Goal: Information Seeking & Learning: Learn about a topic

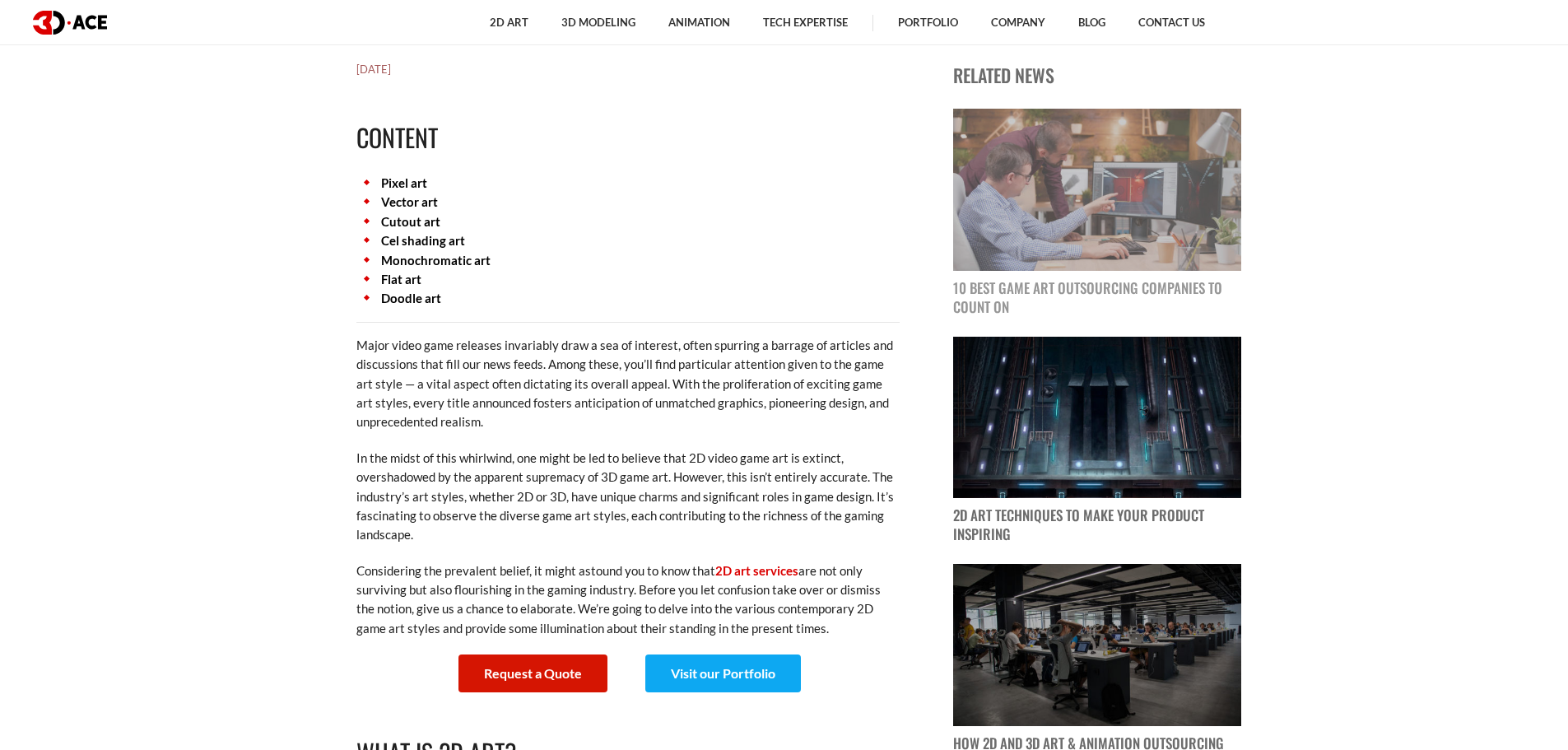
scroll to position [741, 0]
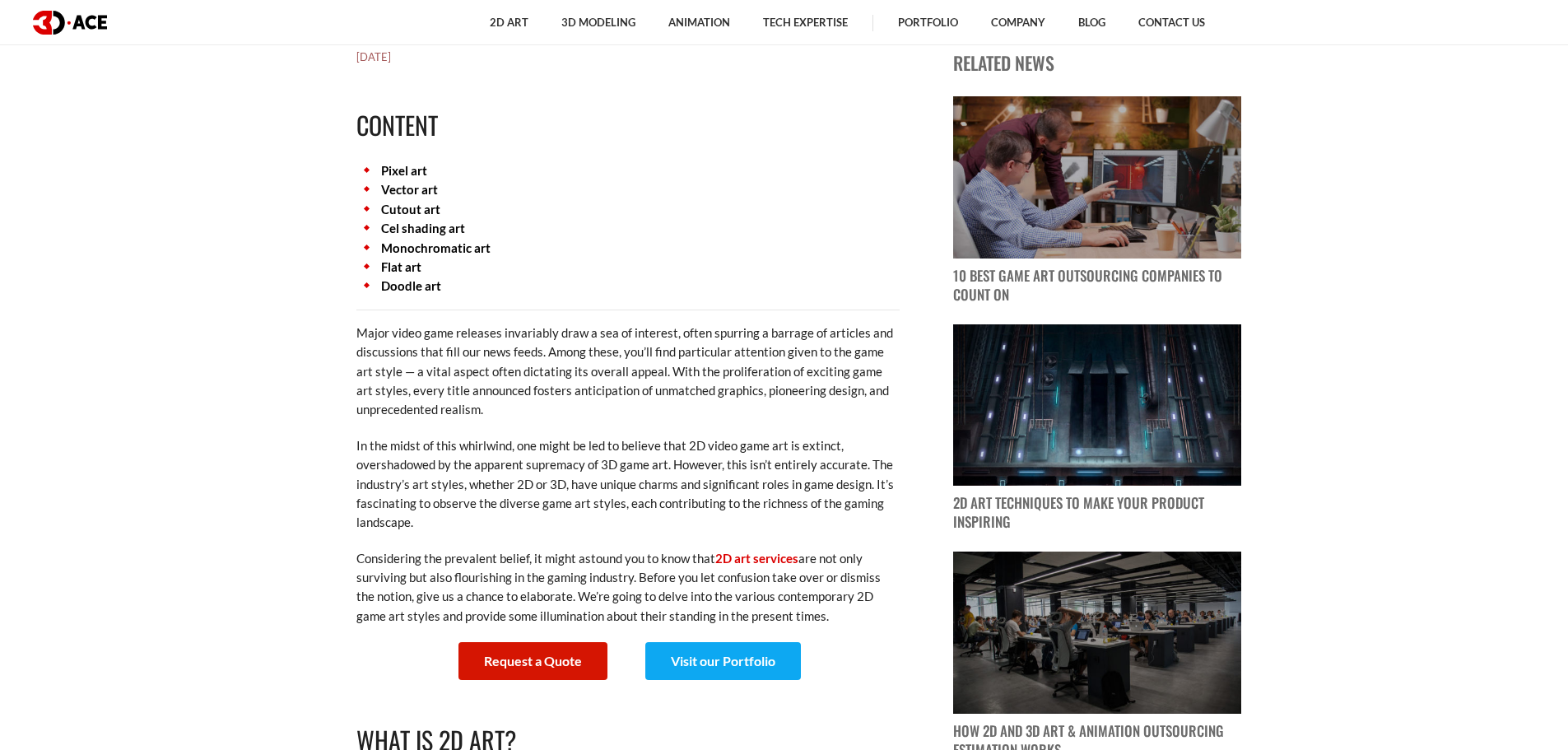
click at [402, 169] on link "Pixel art" at bounding box center [404, 170] width 46 height 15
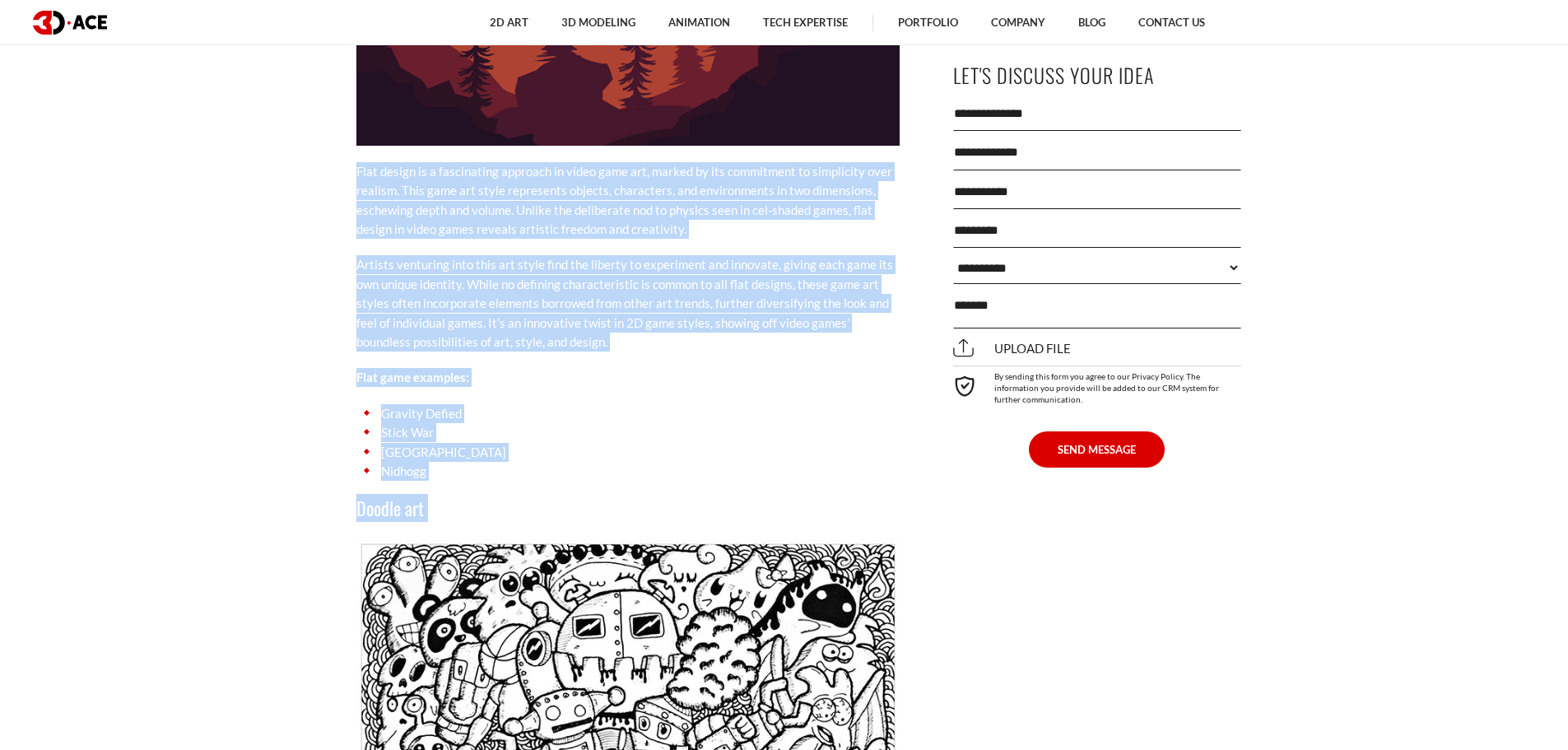
scroll to position [7862, 0]
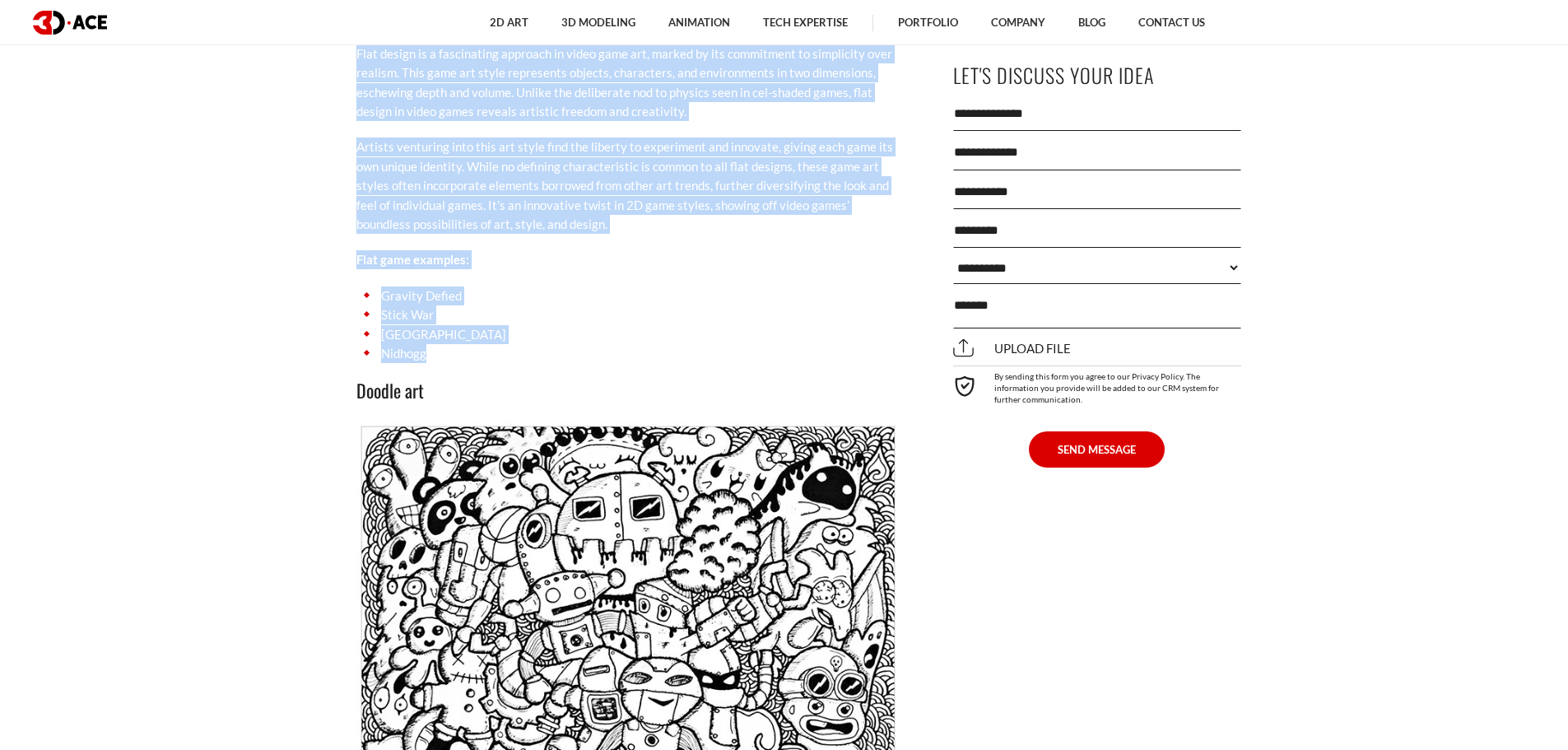
drag, startPoint x: 351, startPoint y: 516, endPoint x: 438, endPoint y: 312, distance: 221.8
copy div "Flat design is a fascinating approach in video game art, marked by its commitme…"
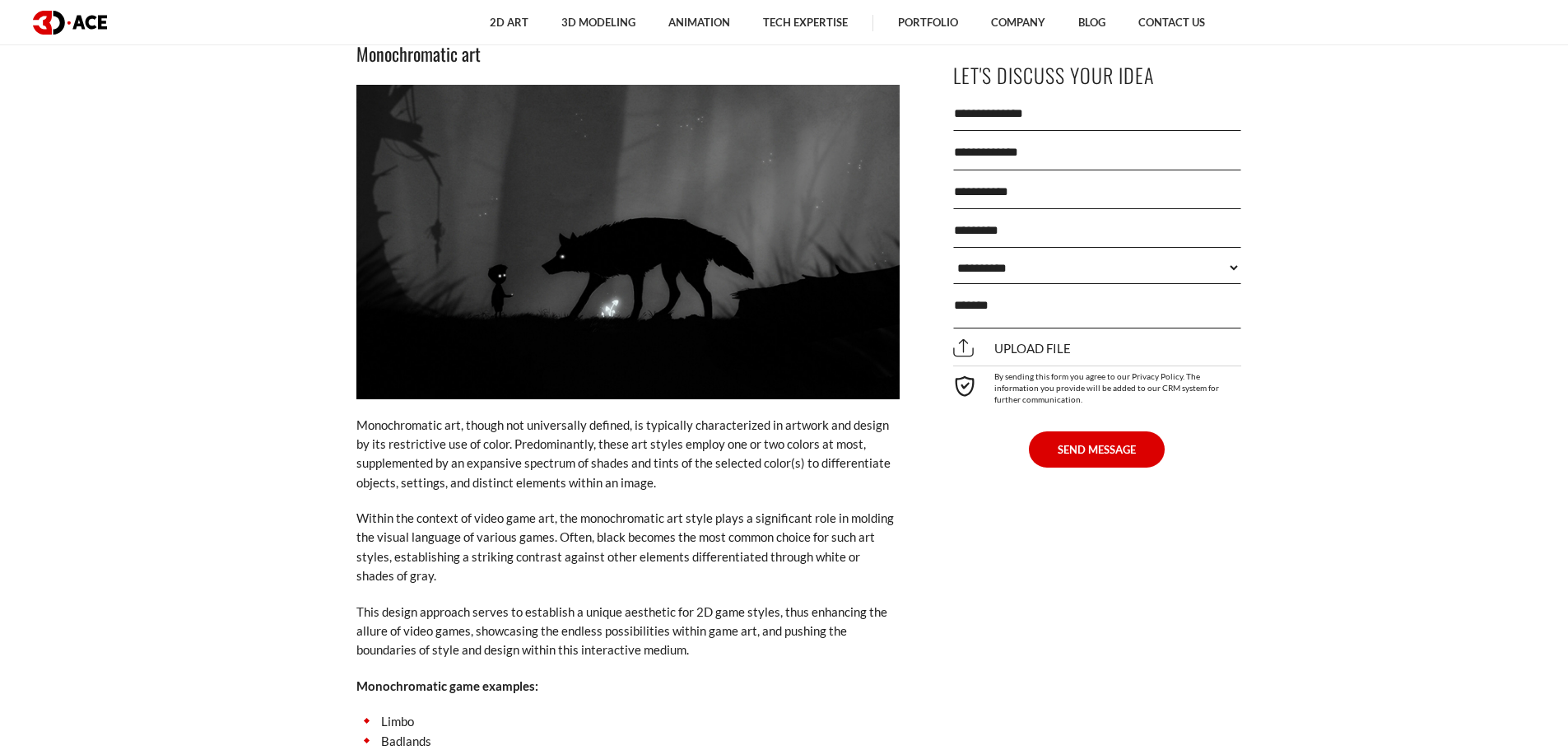
scroll to position [6792, 0]
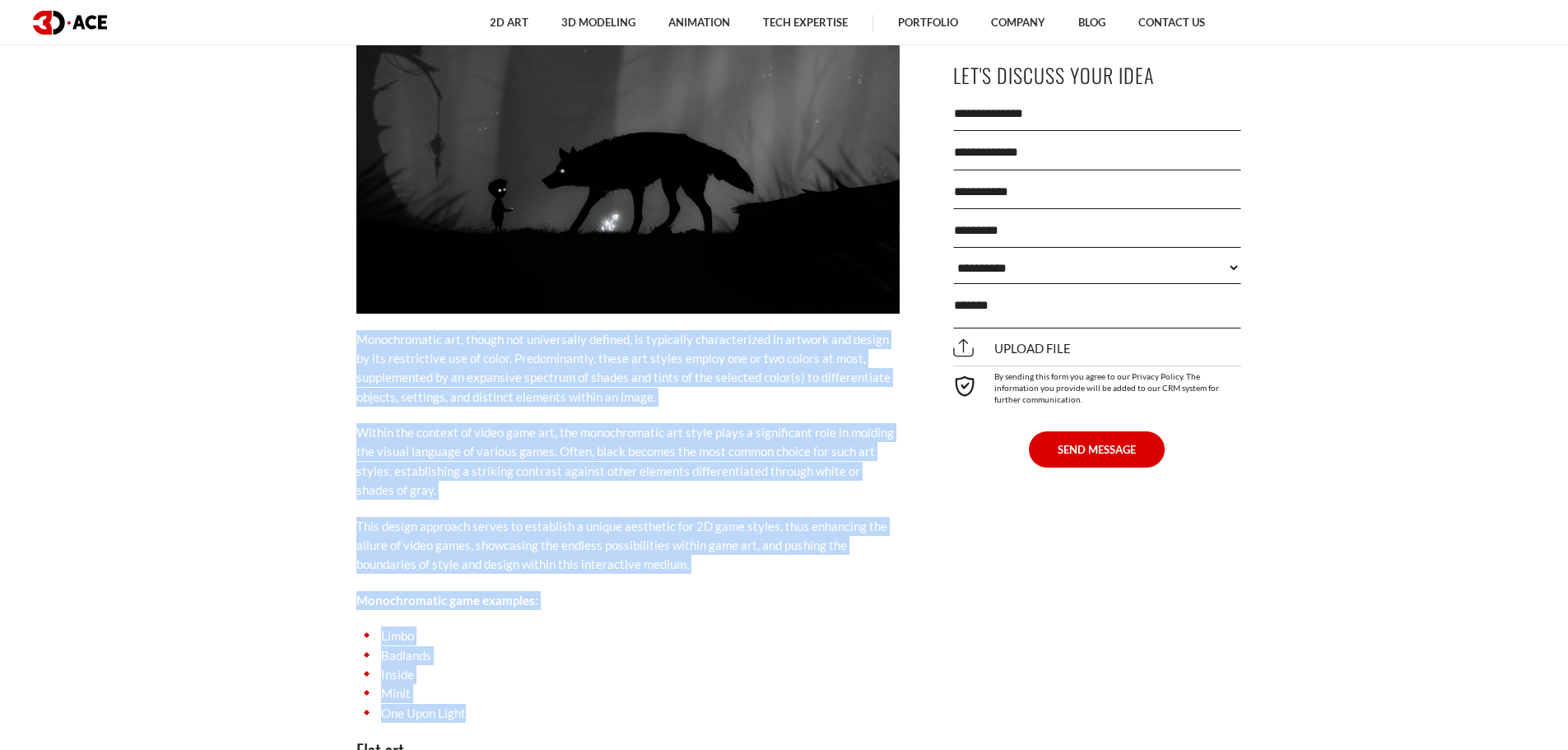
drag, startPoint x: 358, startPoint y: 298, endPoint x: 498, endPoint y: 671, distance: 398.4
copy div "Monochromatic art, though not universally defined, is typically characterized i…"
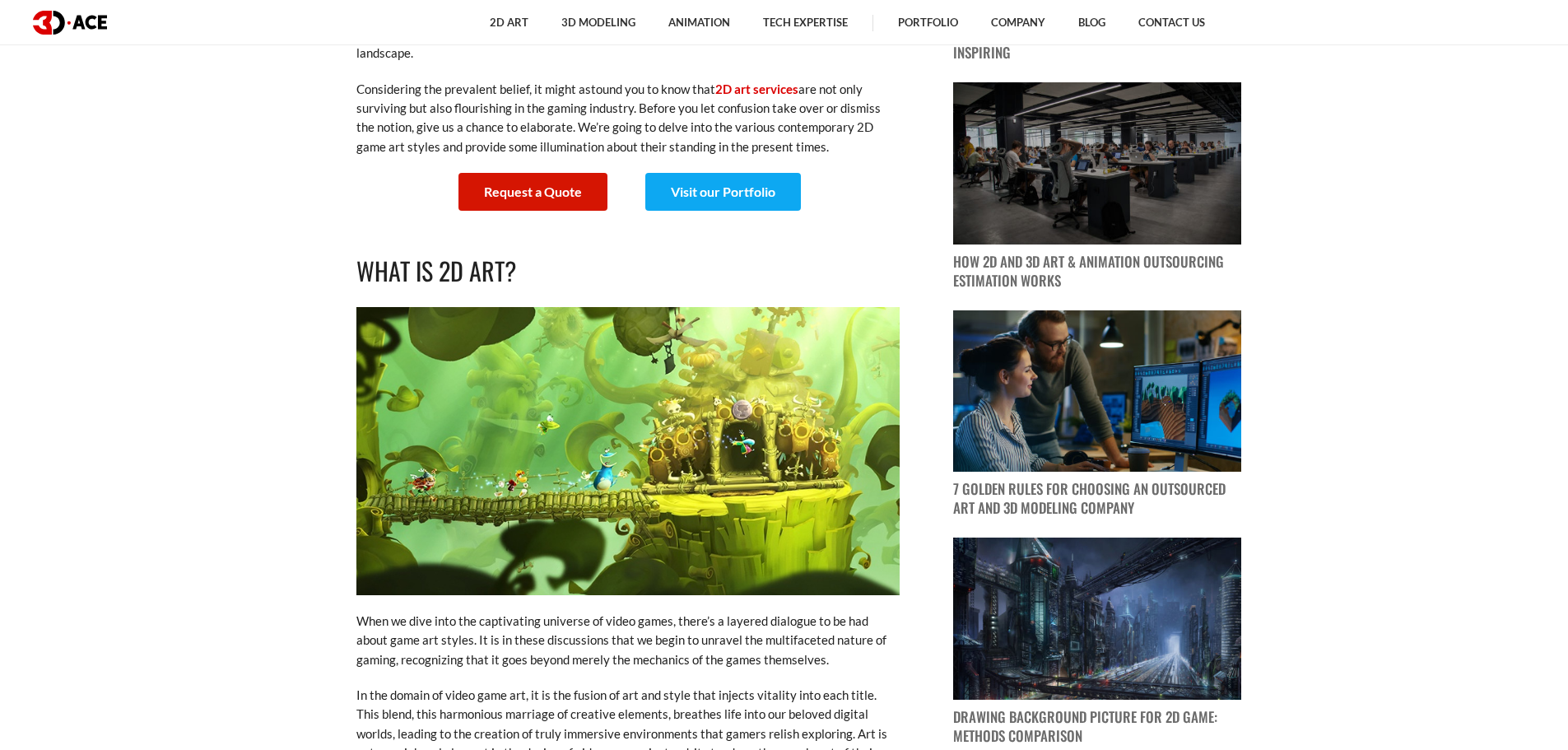
scroll to position [1195, 0]
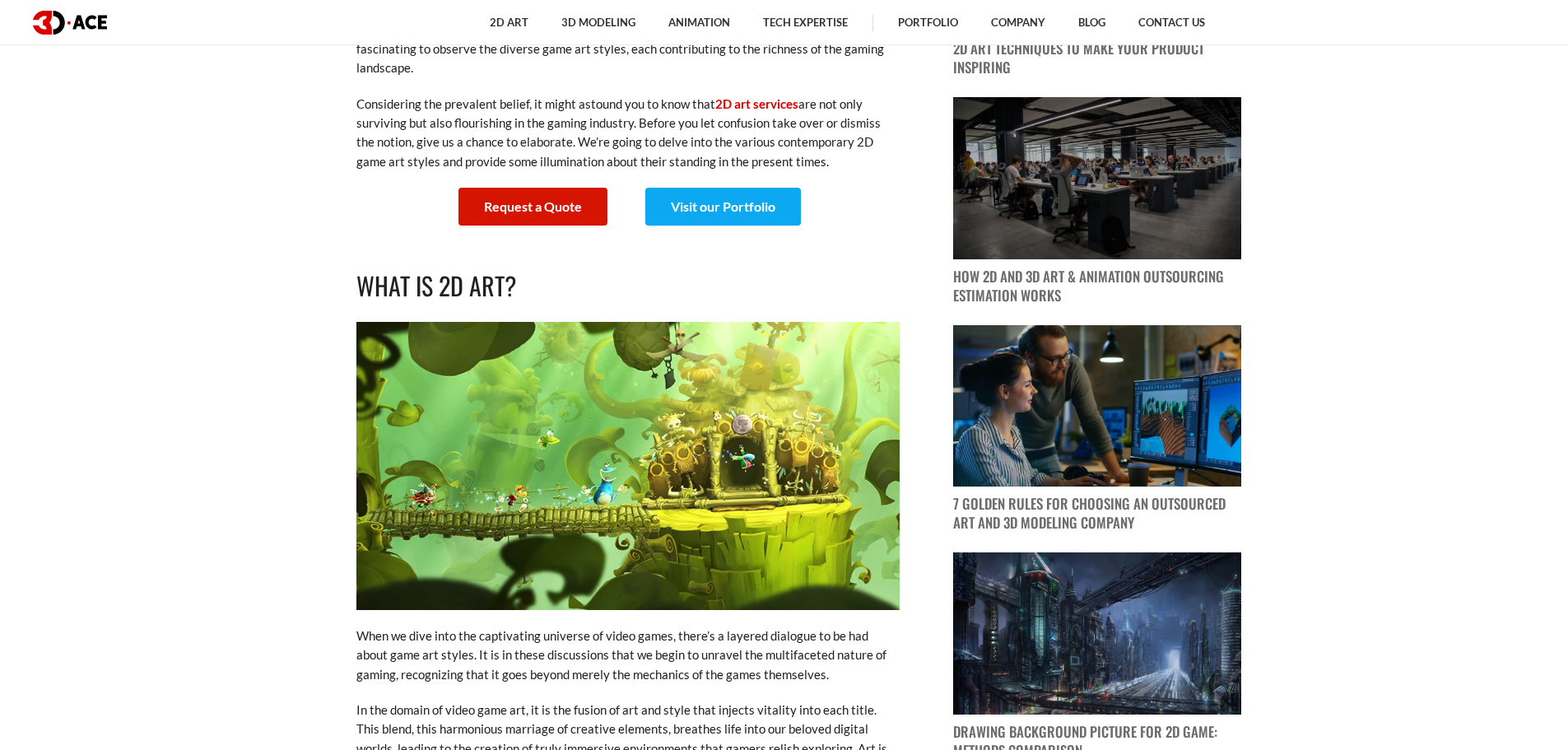
drag, startPoint x: 606, startPoint y: 263, endPoint x: 648, endPoint y: 346, distance: 93.0
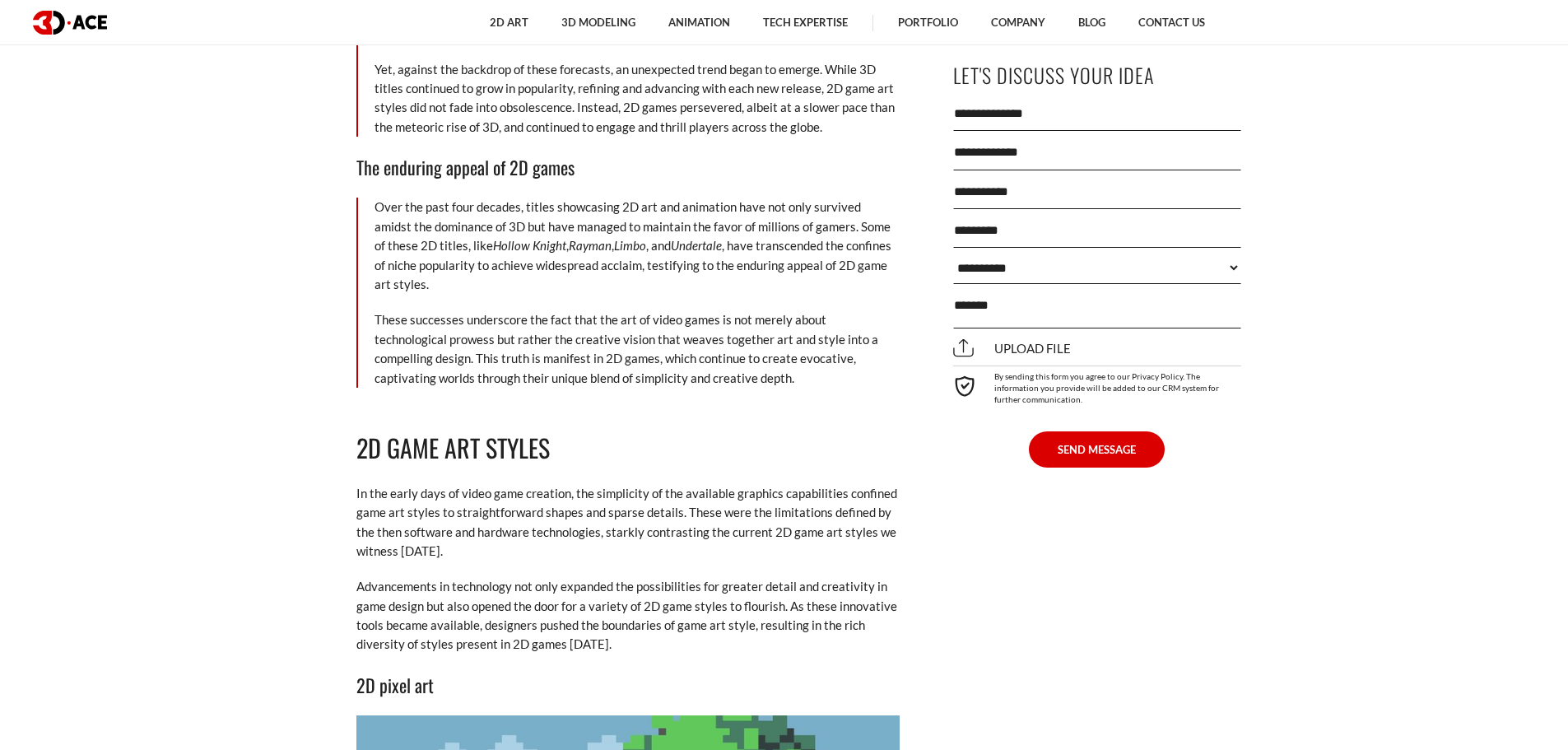
scroll to position [2677, 0]
drag, startPoint x: 356, startPoint y: 423, endPoint x: 382, endPoint y: 458, distance: 43.6
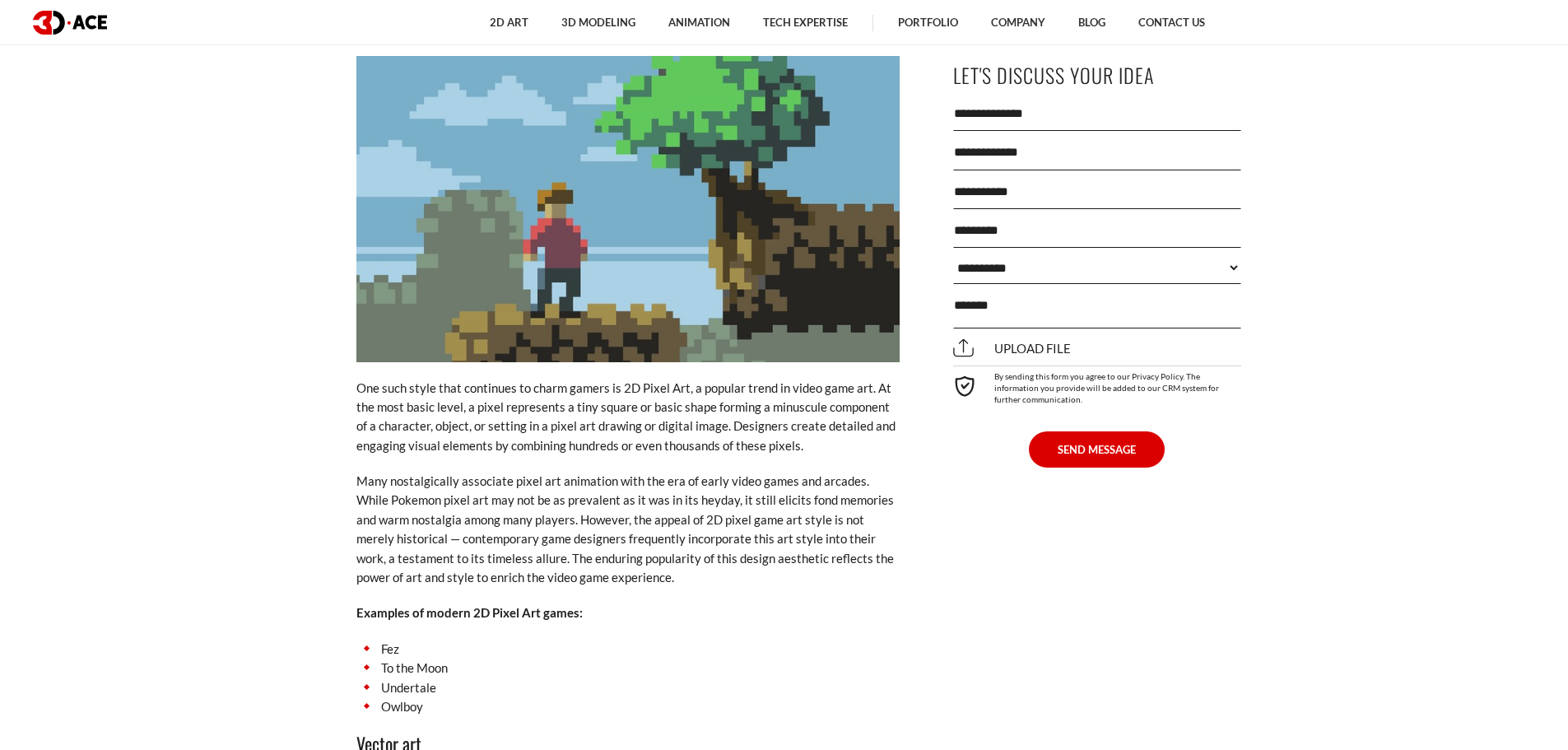
scroll to position [3252, 0]
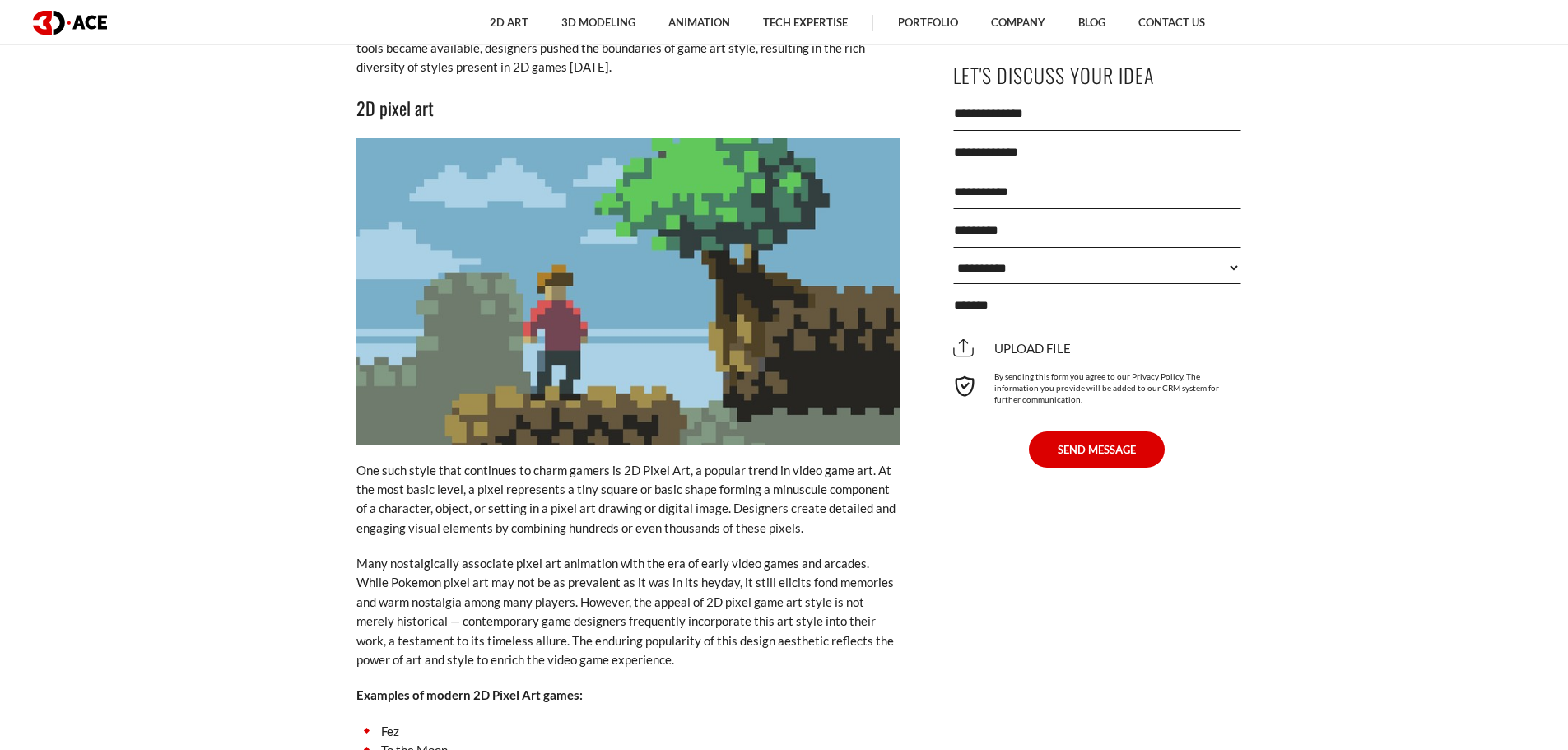
drag, startPoint x: 64, startPoint y: 175, endPoint x: 69, endPoint y: 160, distance: 15.8
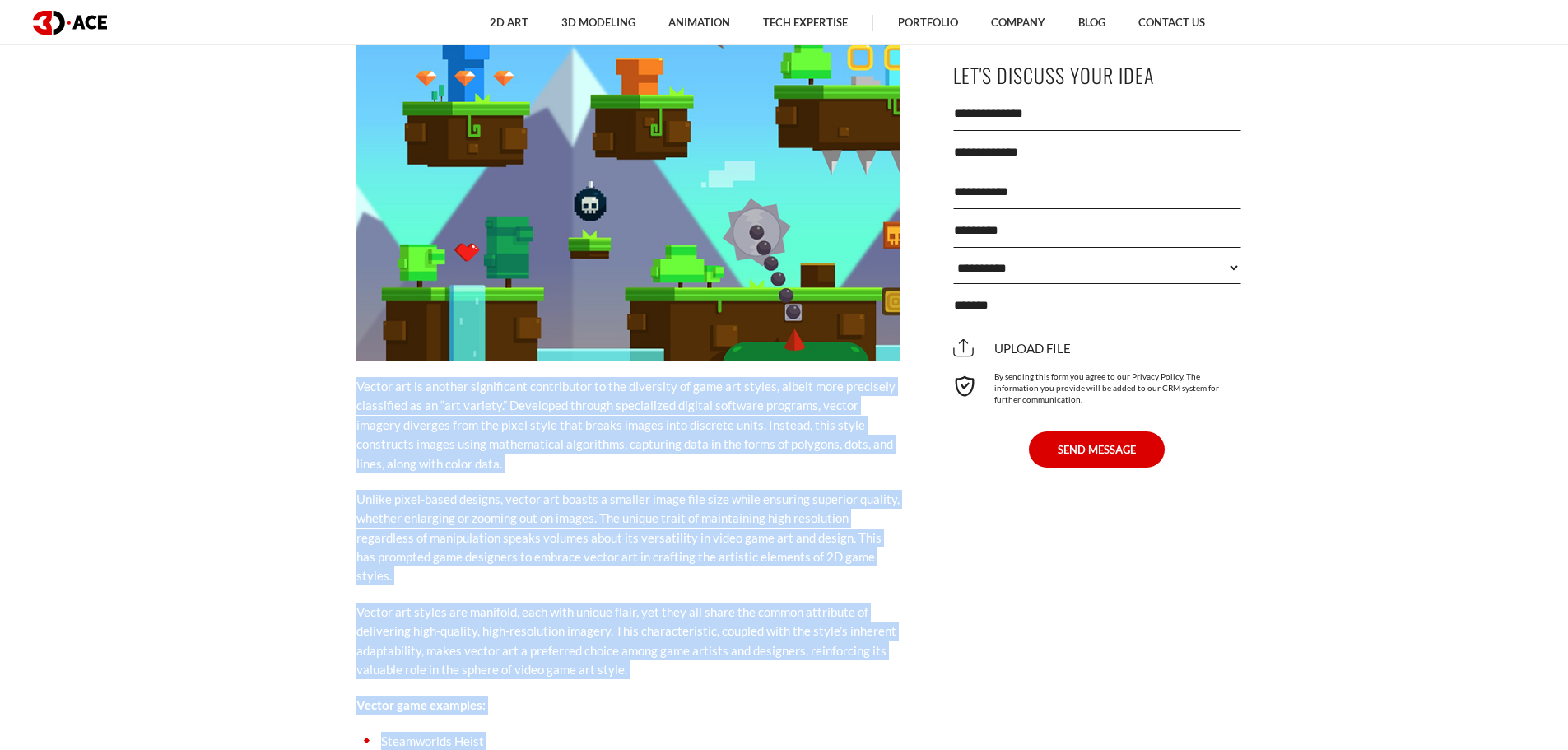
scroll to position [4177, 0]
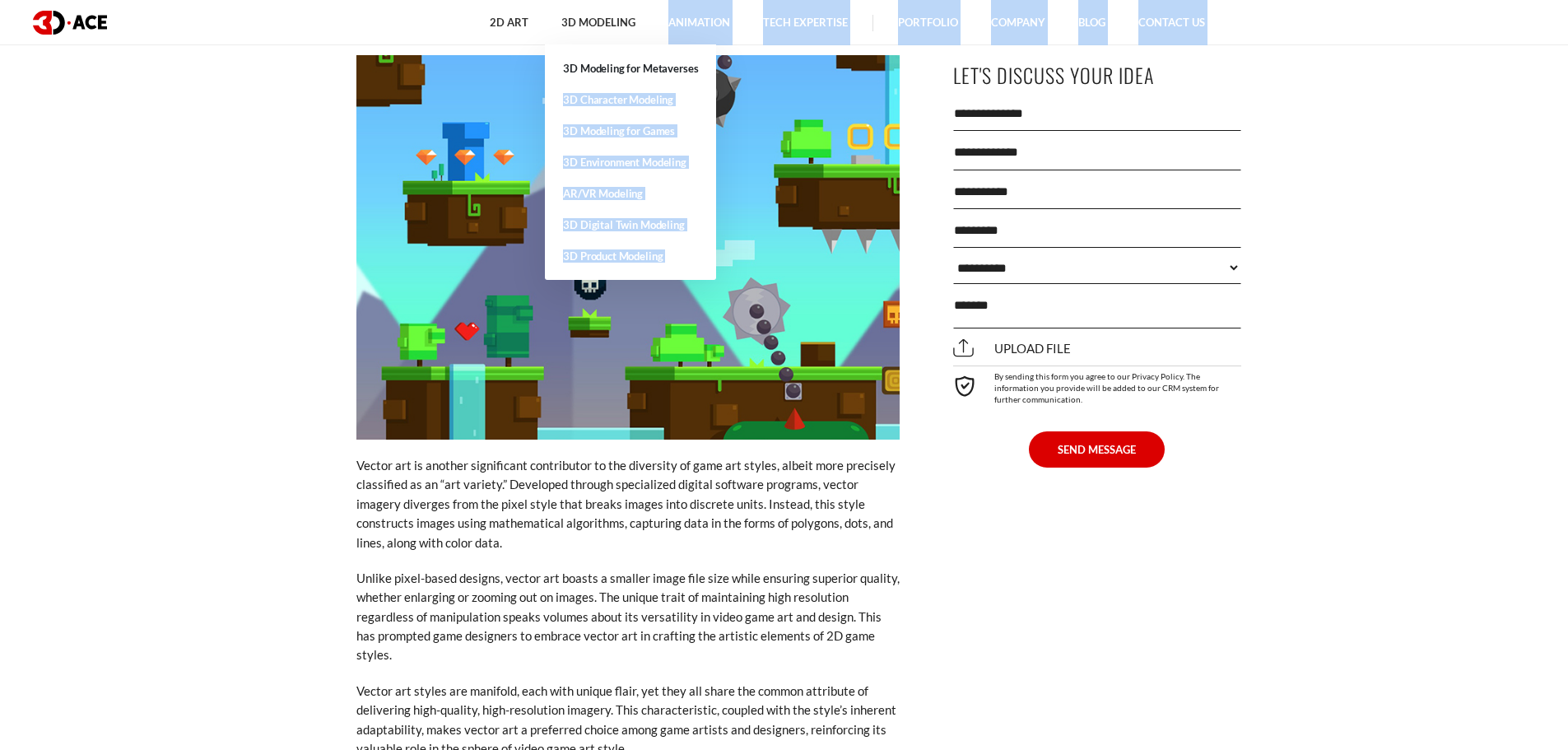
drag, startPoint x: 356, startPoint y: 447, endPoint x: 540, endPoint y: 125, distance: 370.9
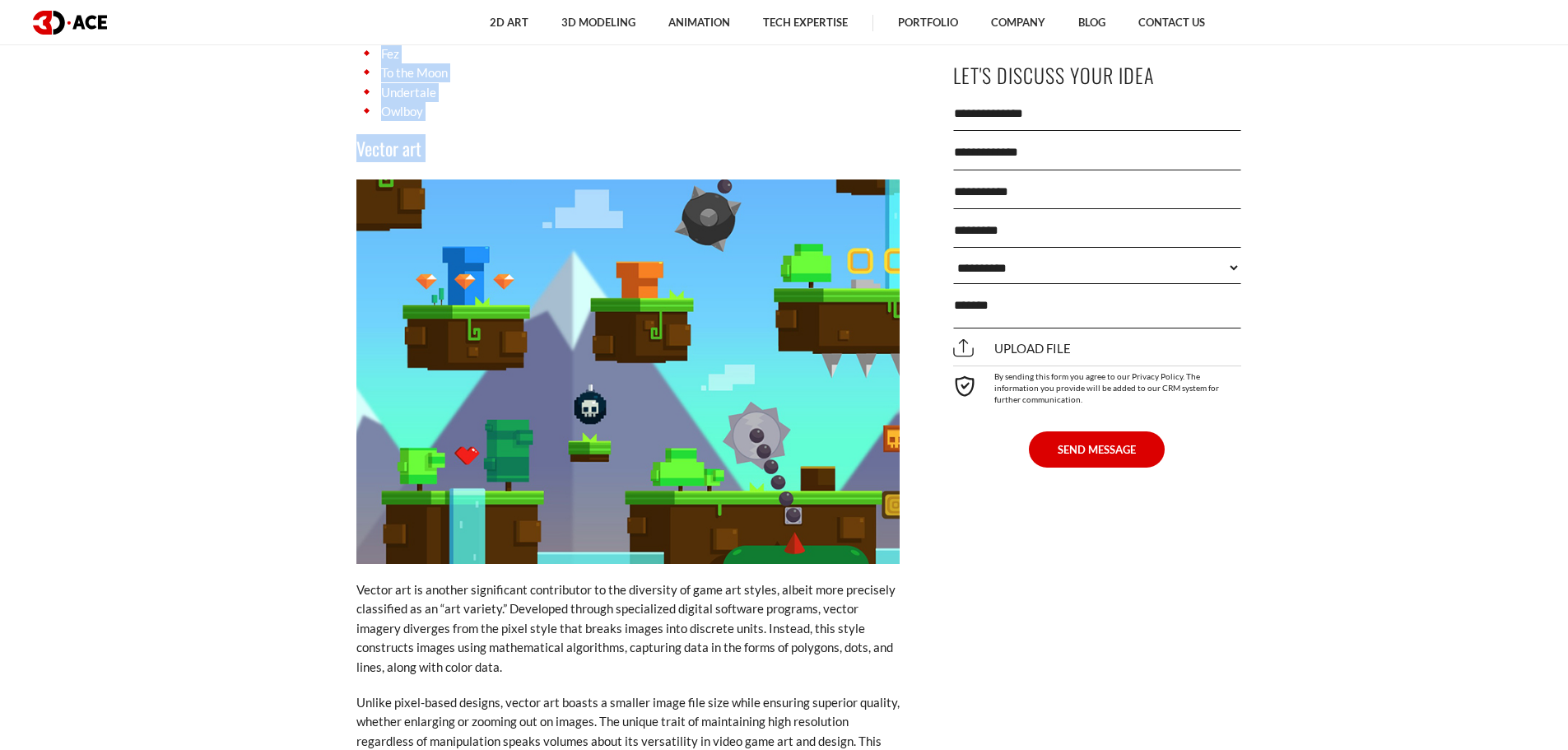
scroll to position [3725, 0]
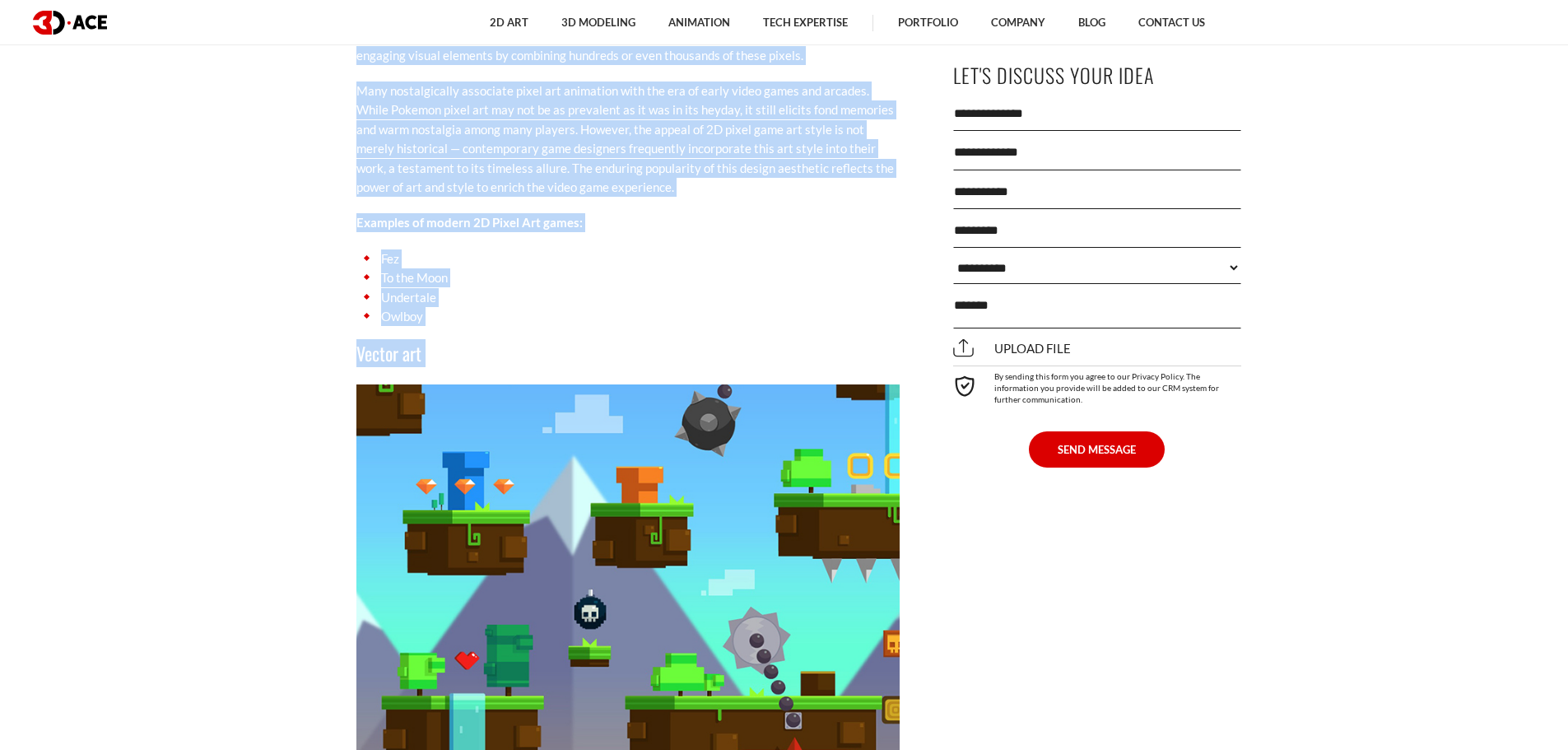
click at [530, 339] on h3 "Vector art" at bounding box center [627, 353] width 544 height 28
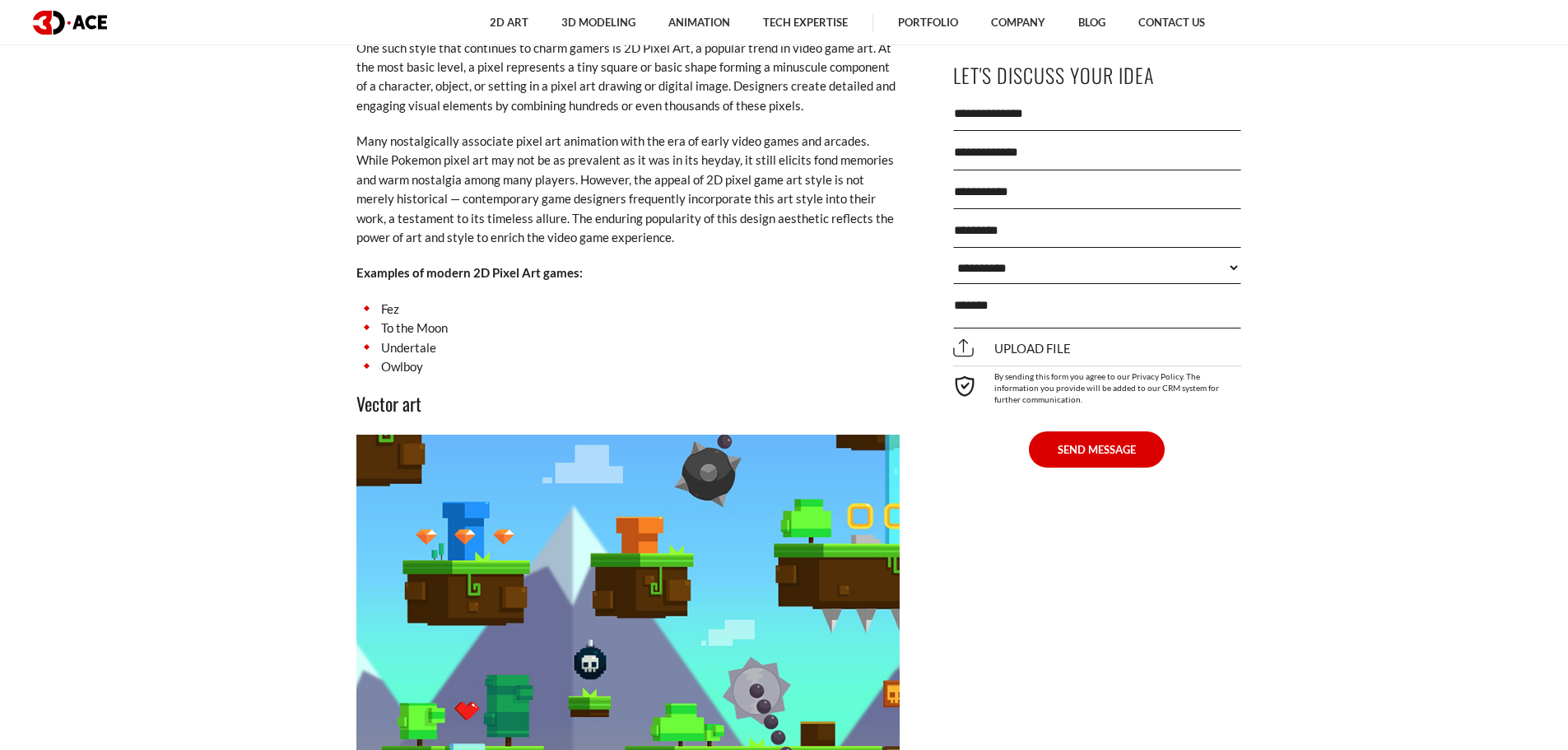
scroll to position [3478, 0]
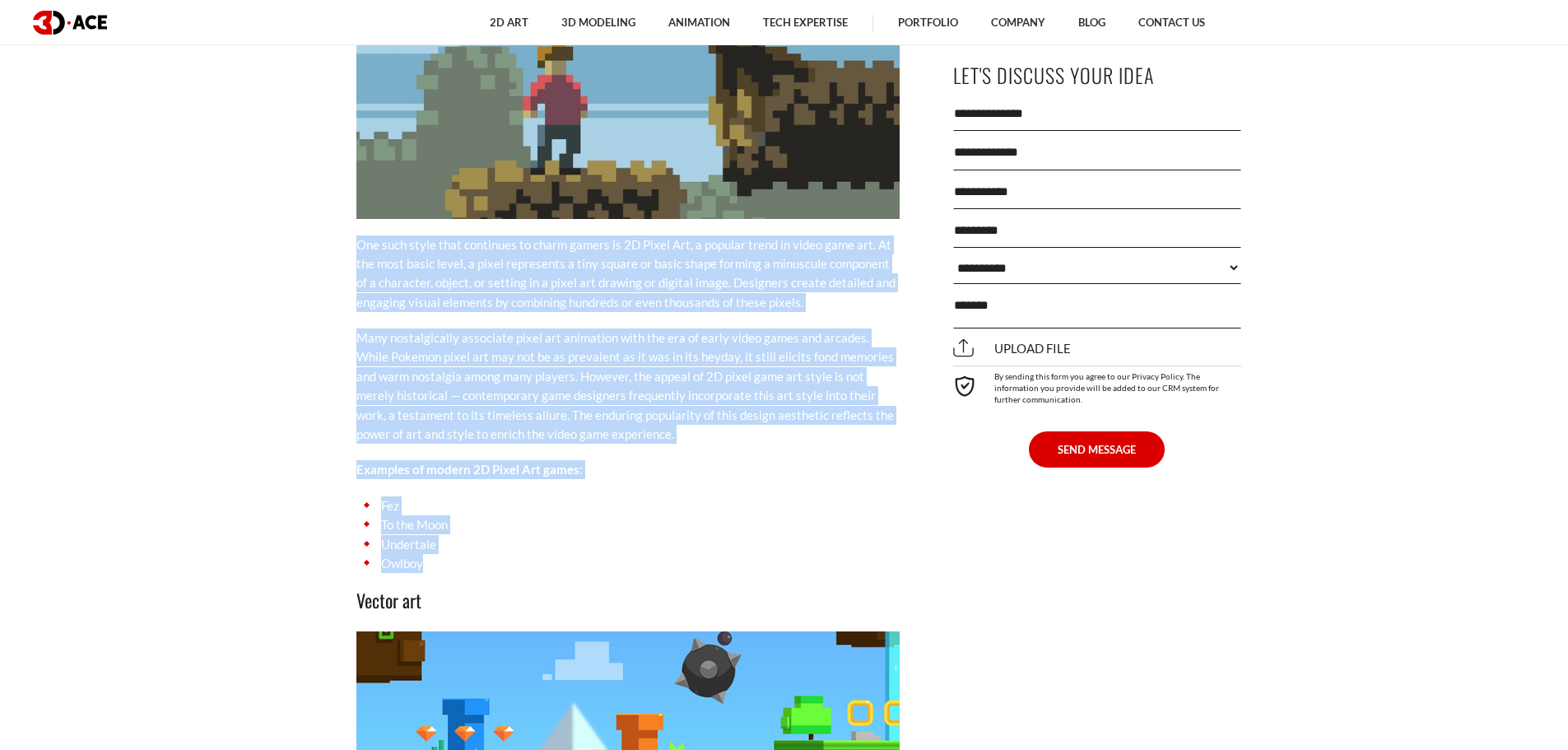
drag, startPoint x: 357, startPoint y: 223, endPoint x: 475, endPoint y: 548, distance: 345.8
copy div "One such style that continues to charm gamers is 2D Pixel Art, a popular trend …"
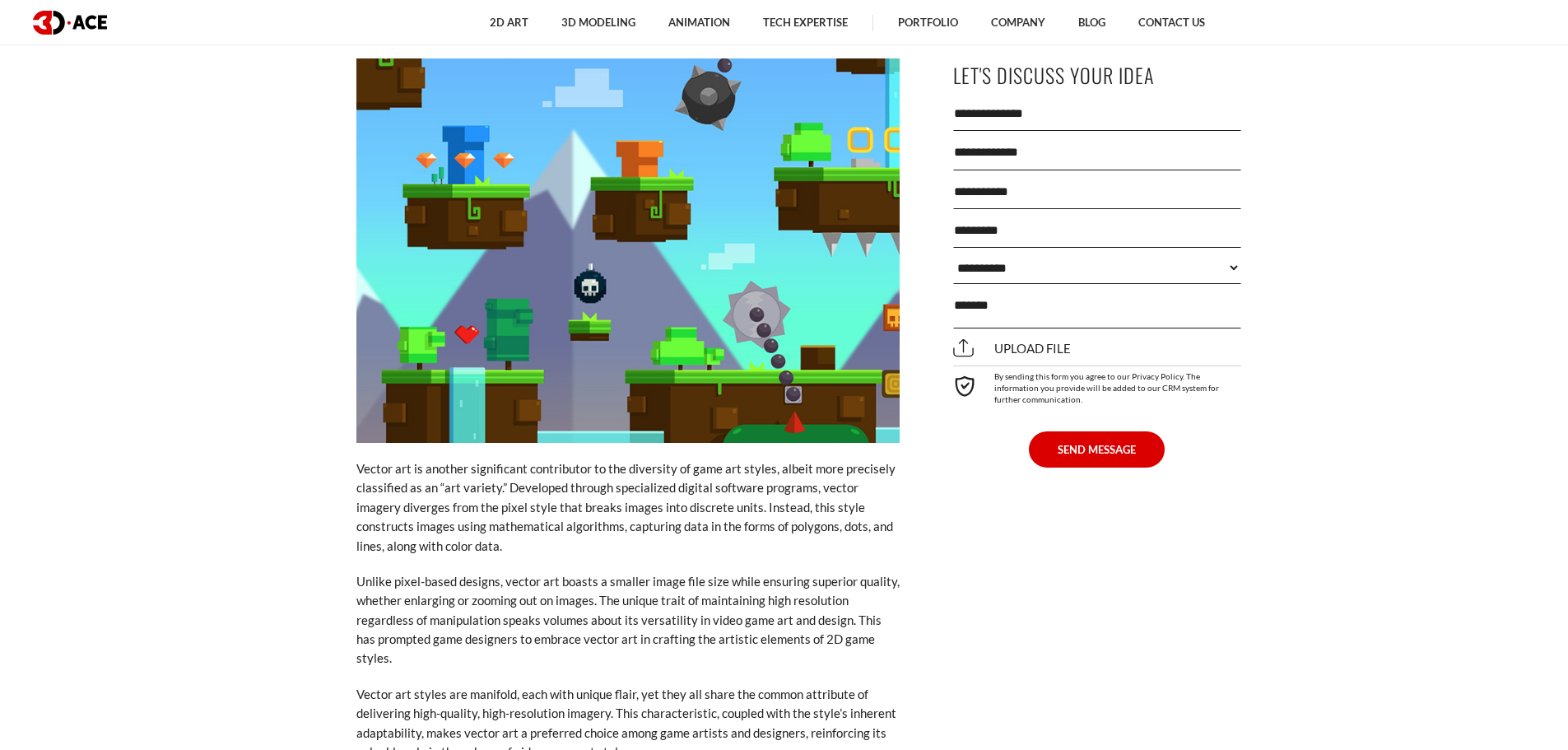
scroll to position [4054, 0]
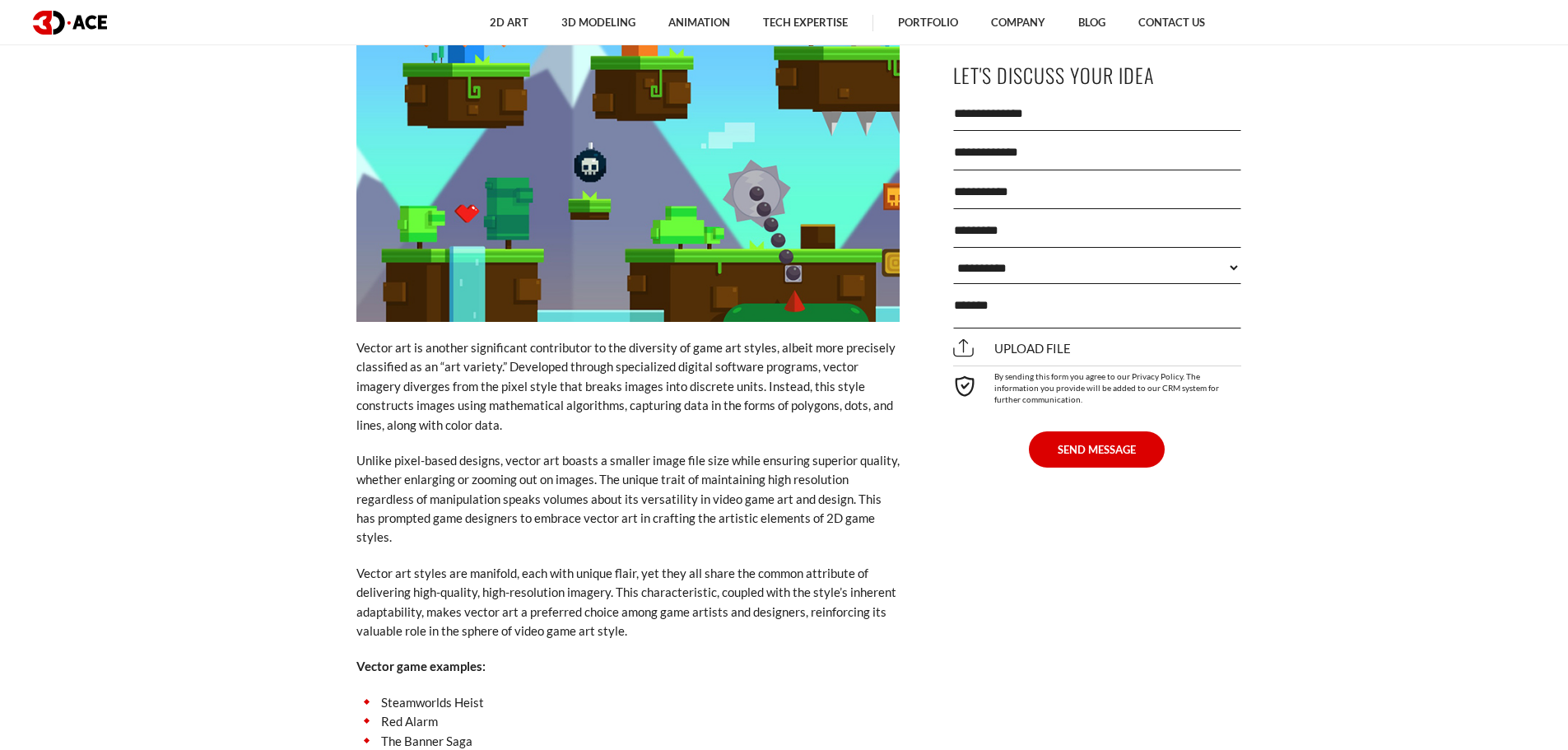
scroll to position [4219, 0]
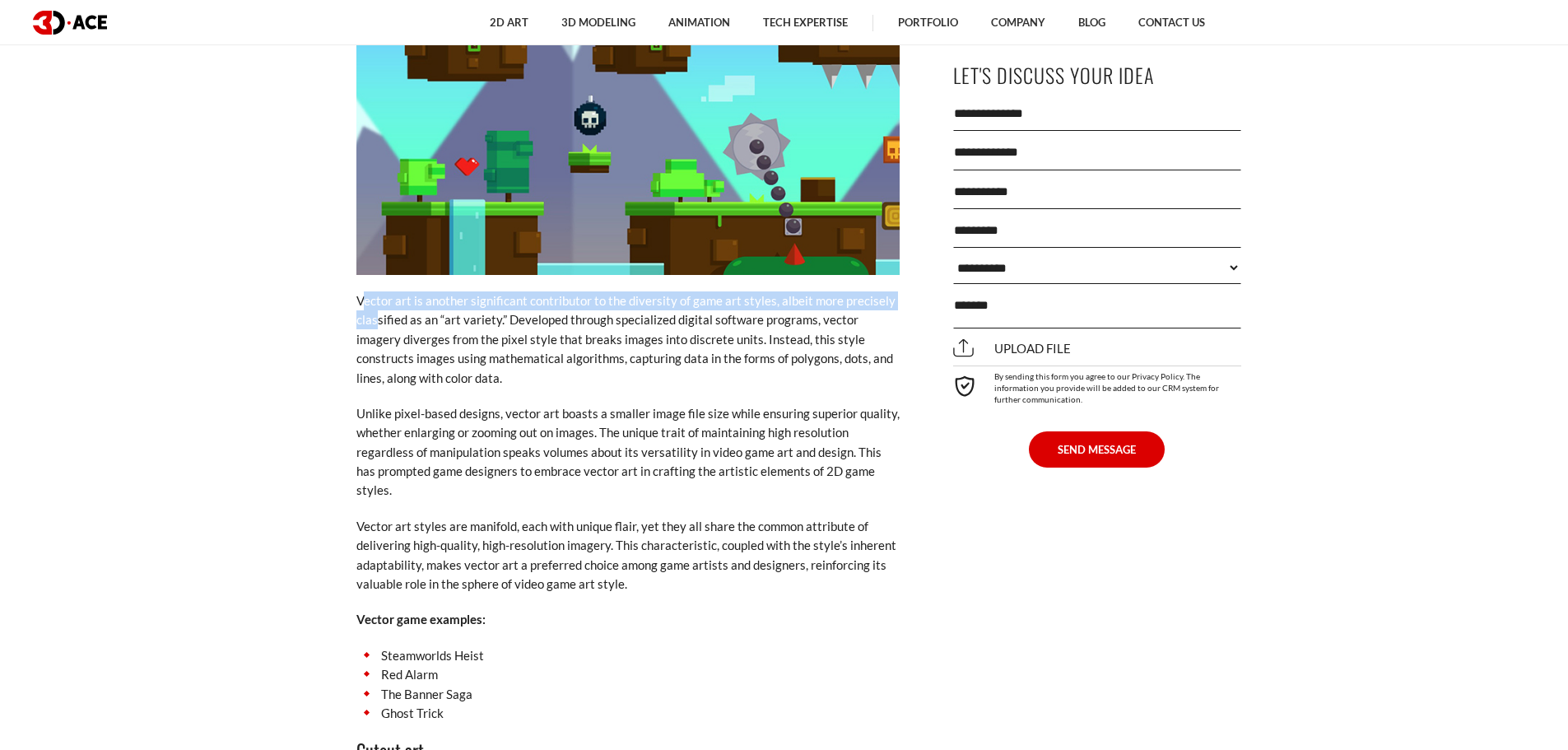
drag, startPoint x: 360, startPoint y: 282, endPoint x: 376, endPoint y: 294, distance: 20.0
click at [376, 294] on p "Vector art is another significant contributor to the diversity of game art styl…" at bounding box center [627, 339] width 544 height 97
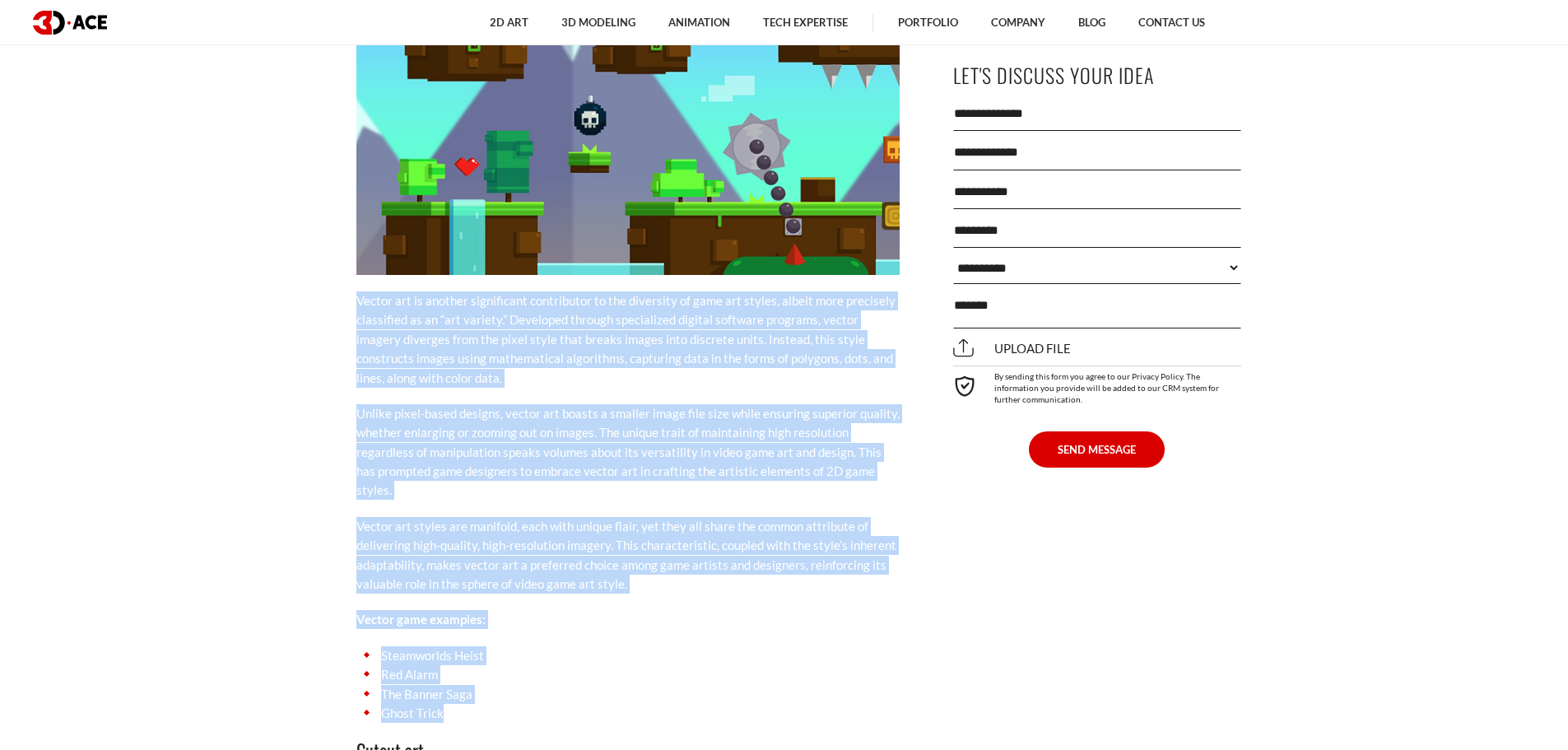
drag, startPoint x: 356, startPoint y: 278, endPoint x: 485, endPoint y: 675, distance: 417.4
copy div "Vector art is another significant contributor to the diversity of game art styl…"
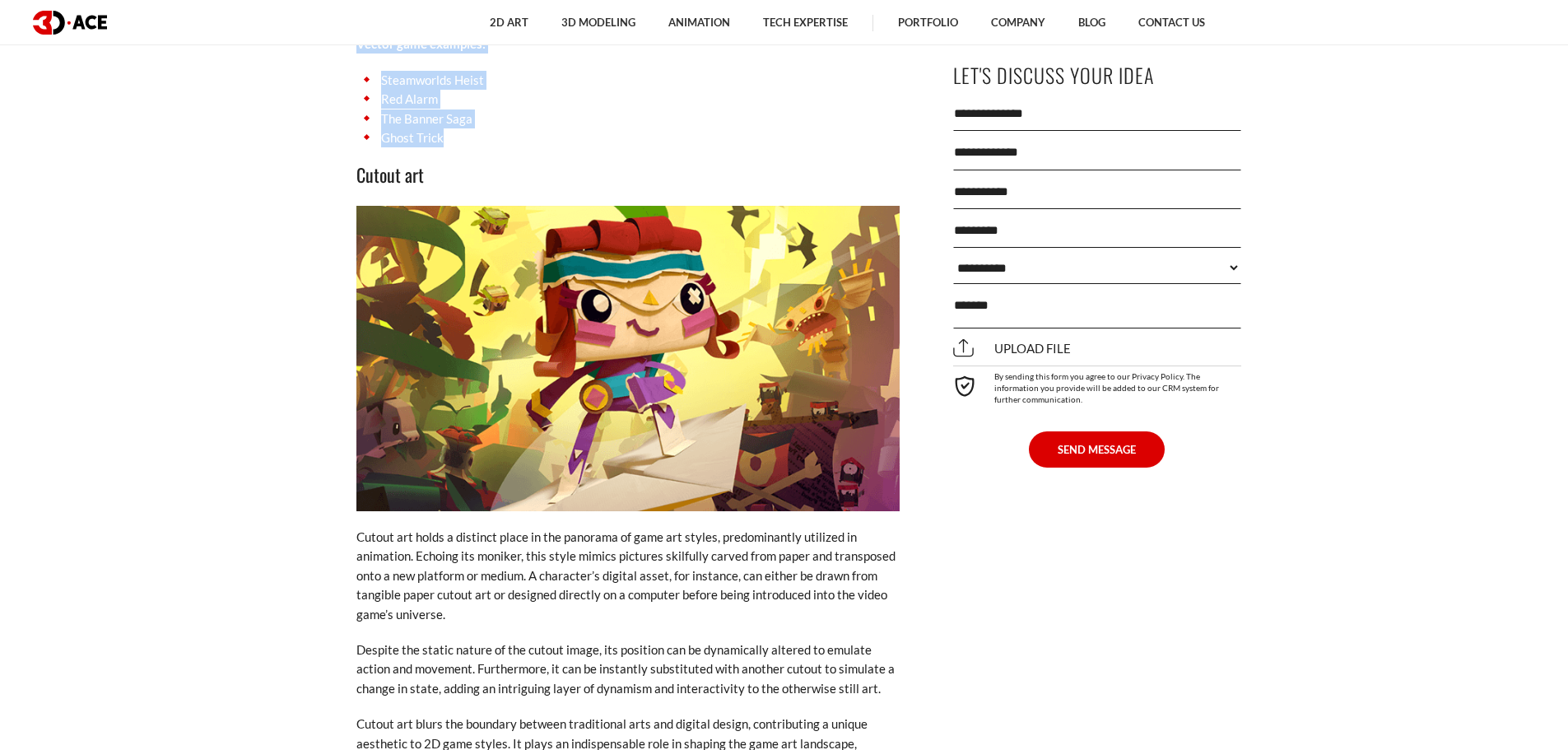
scroll to position [4795, 0]
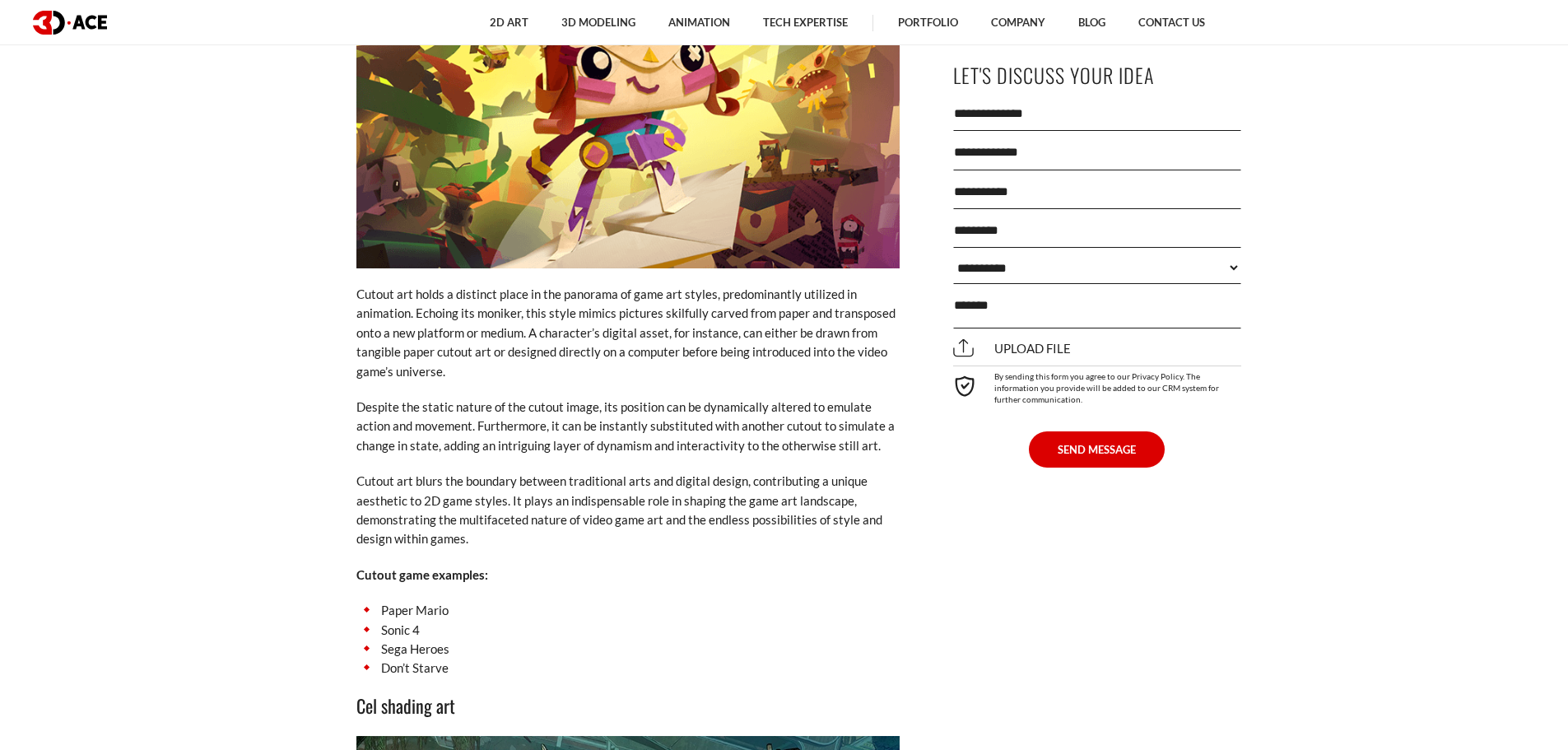
scroll to position [5042, 0]
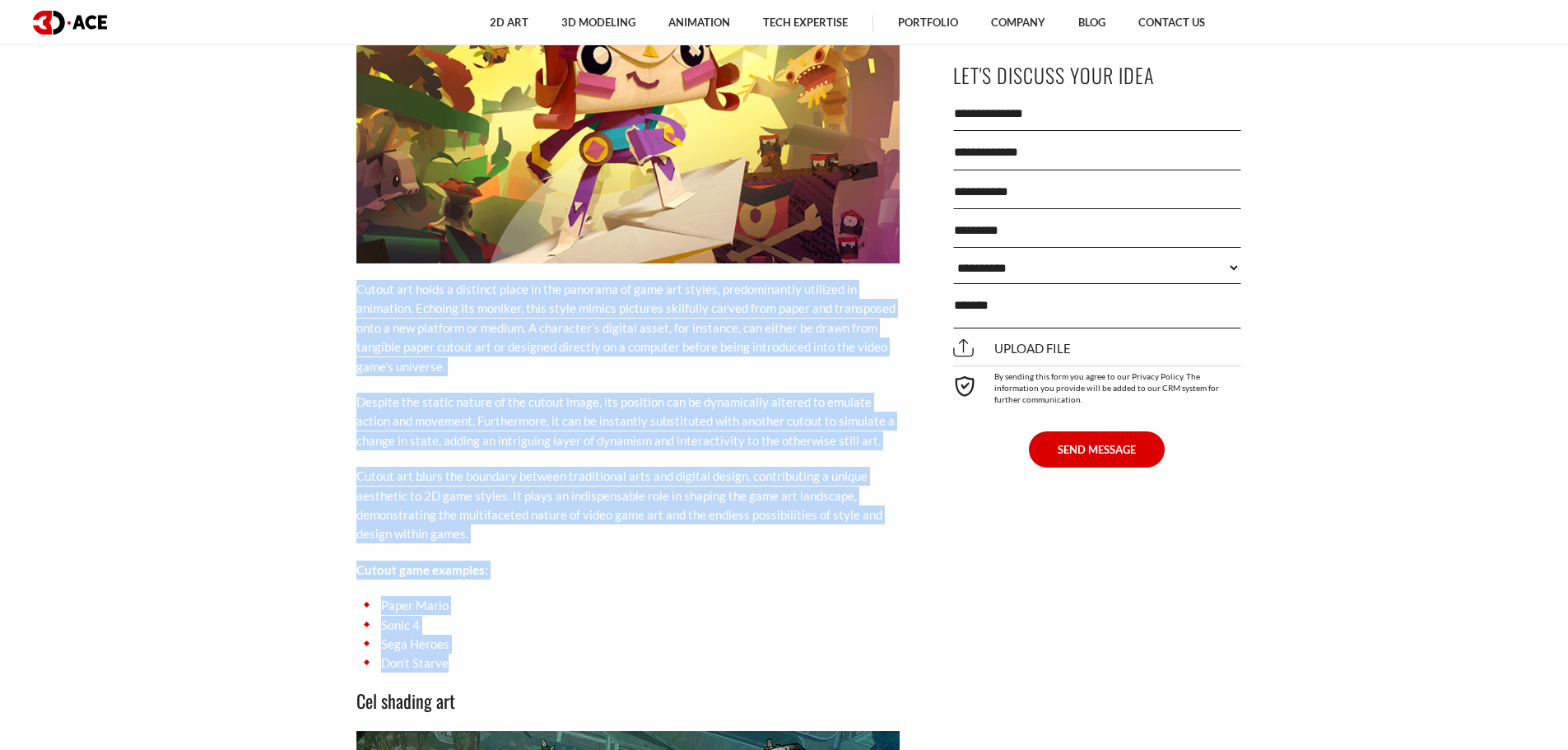
drag, startPoint x: 357, startPoint y: 245, endPoint x: 469, endPoint y: 625, distance: 396.2
copy div "Cutout art holds a distinct place in the panorama of game art styles, predomina…"
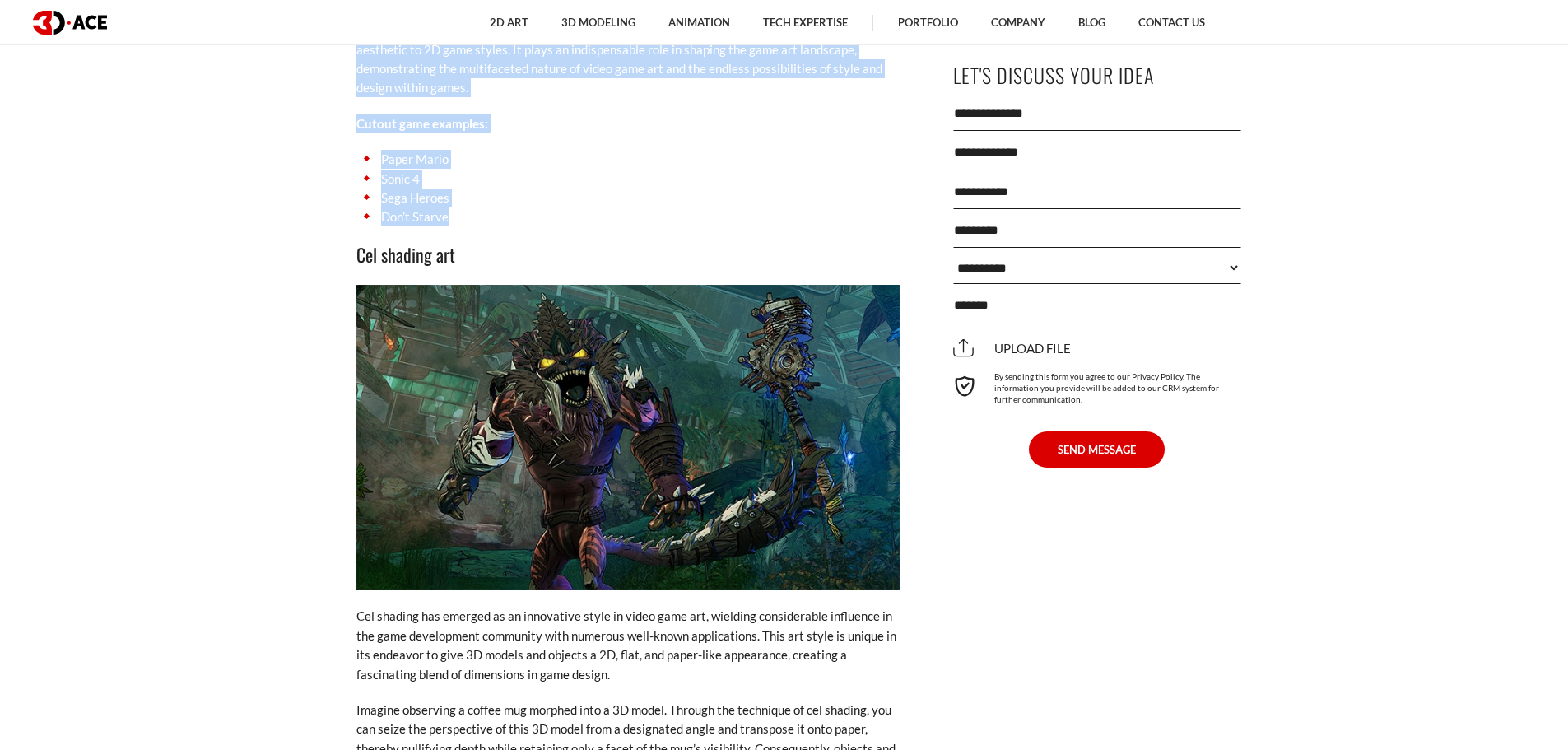
scroll to position [5535, 0]
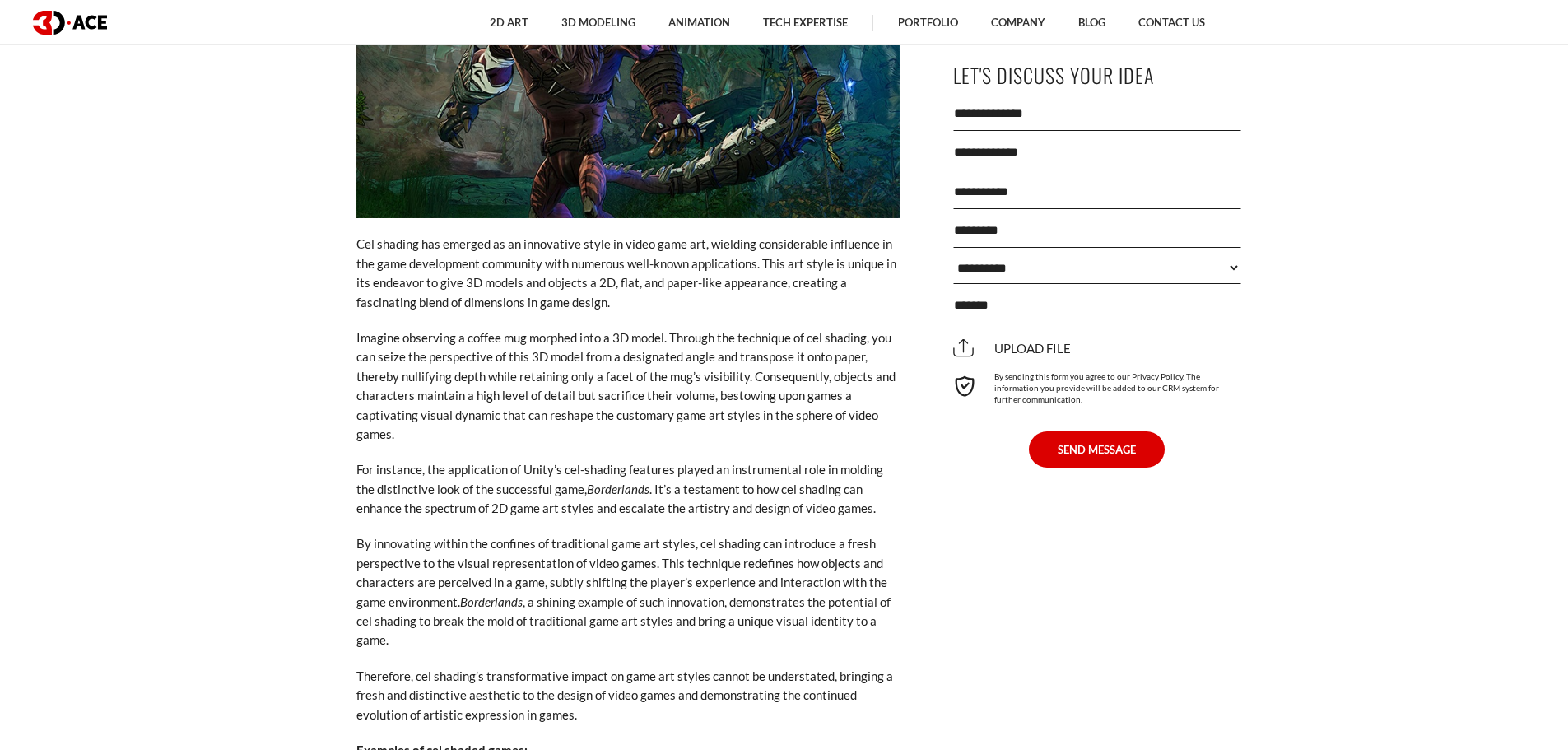
scroll to position [5865, 0]
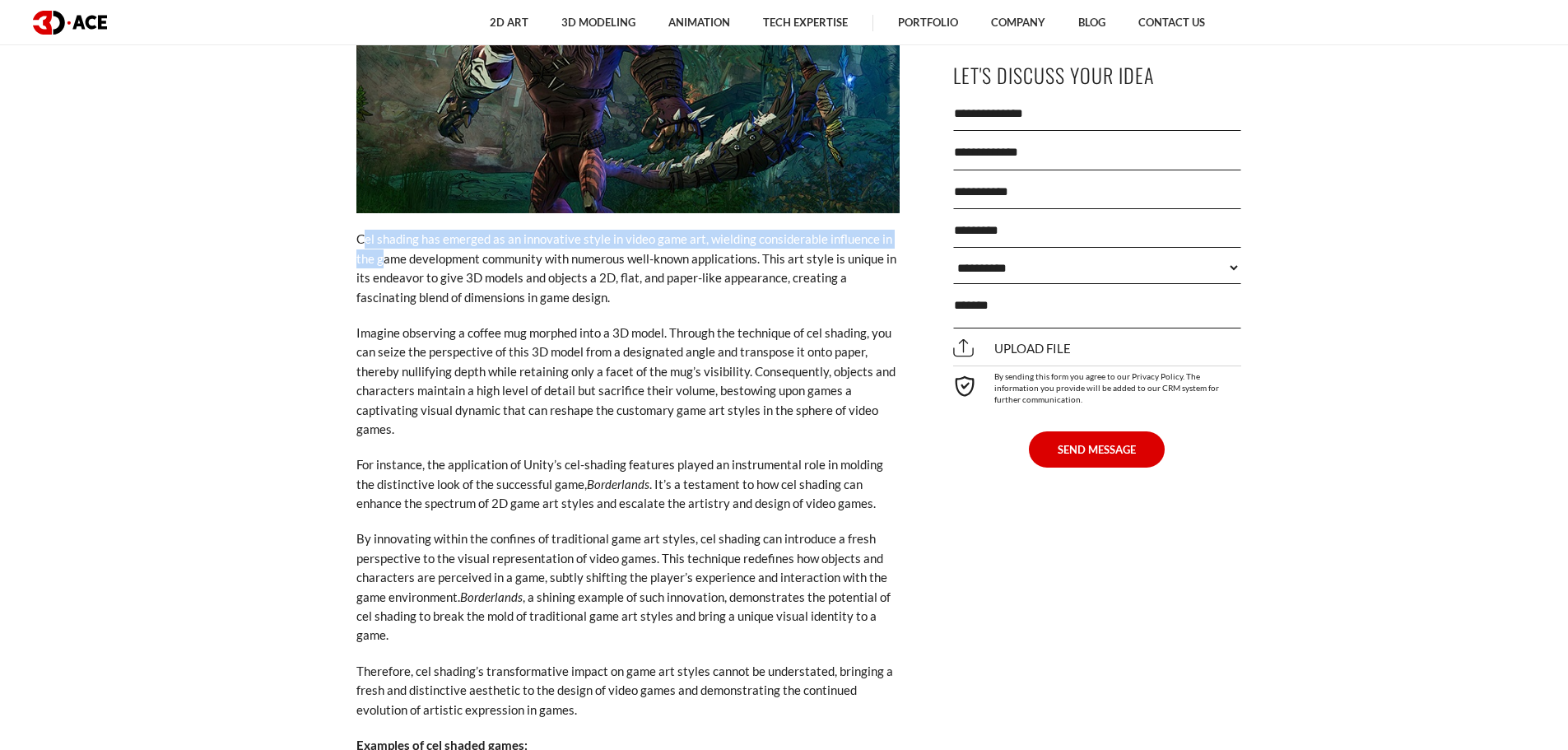
drag, startPoint x: 361, startPoint y: 200, endPoint x: 385, endPoint y: 215, distance: 28.3
click at [385, 229] on p "Cel shading has emerged as an innovative style in video game art, wielding cons…" at bounding box center [627, 268] width 544 height 78
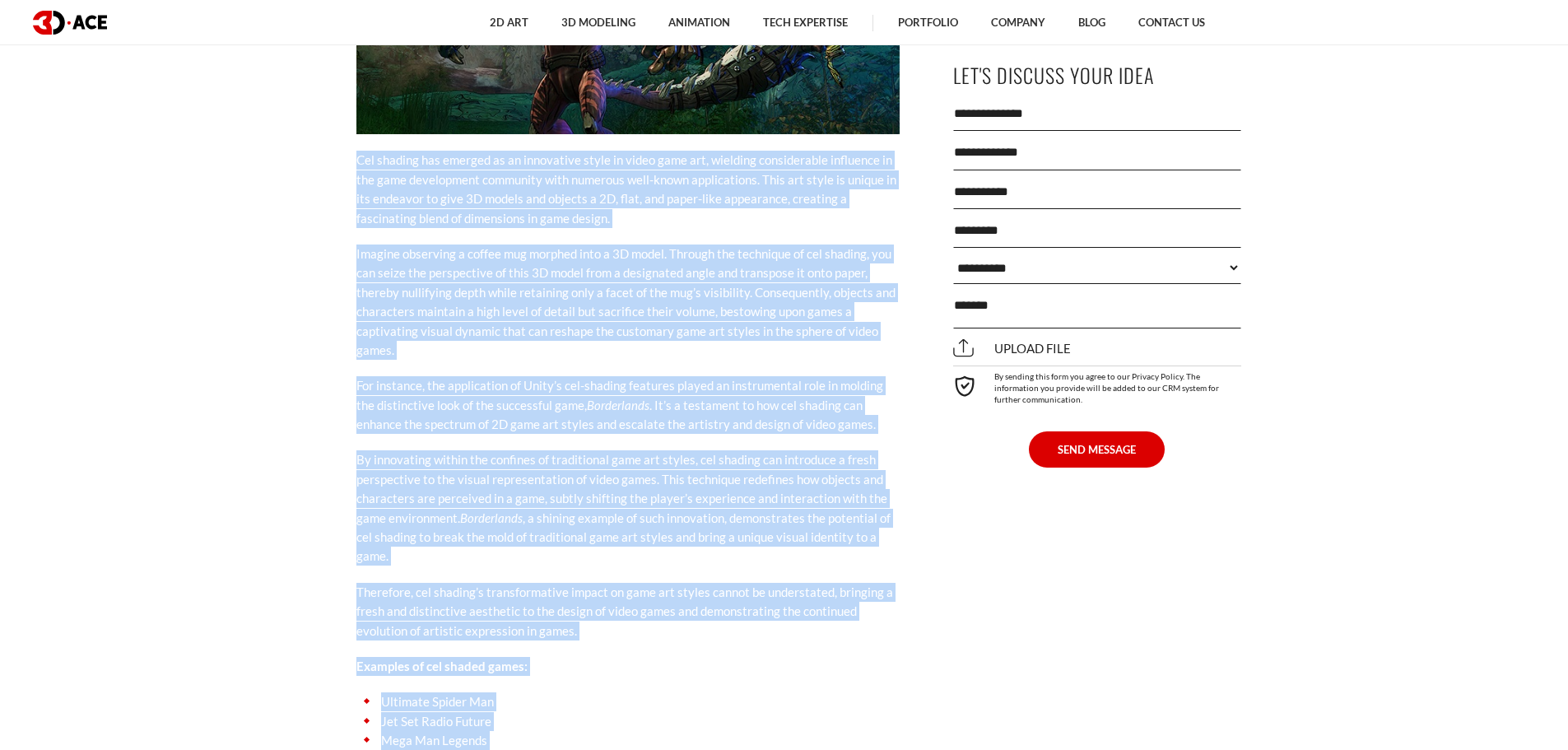
scroll to position [6232, 0]
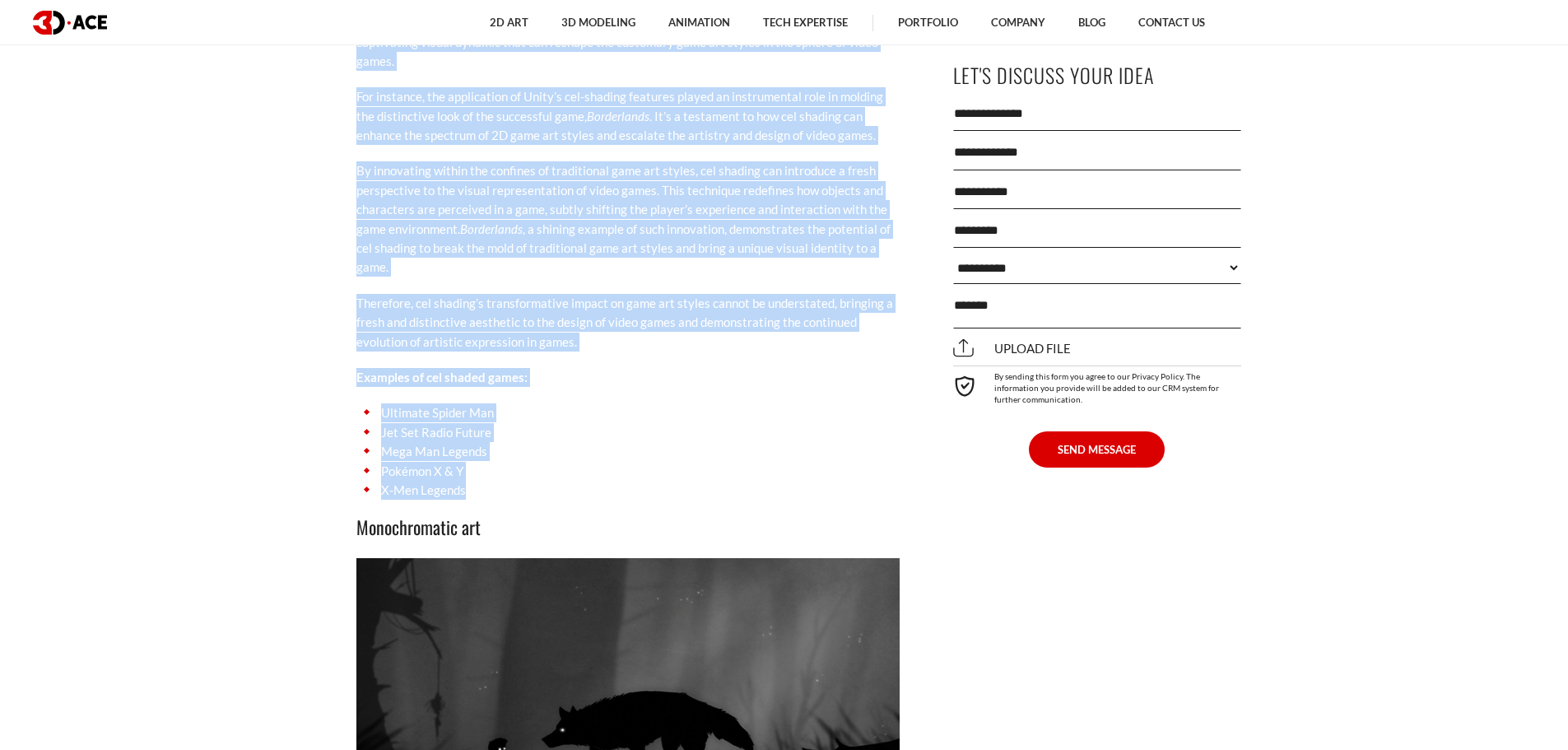
drag, startPoint x: 356, startPoint y: 201, endPoint x: 478, endPoint y: 445, distance: 272.8
copy div "Cel shading has emerged as an innovative style in video game art, wielding cons…"
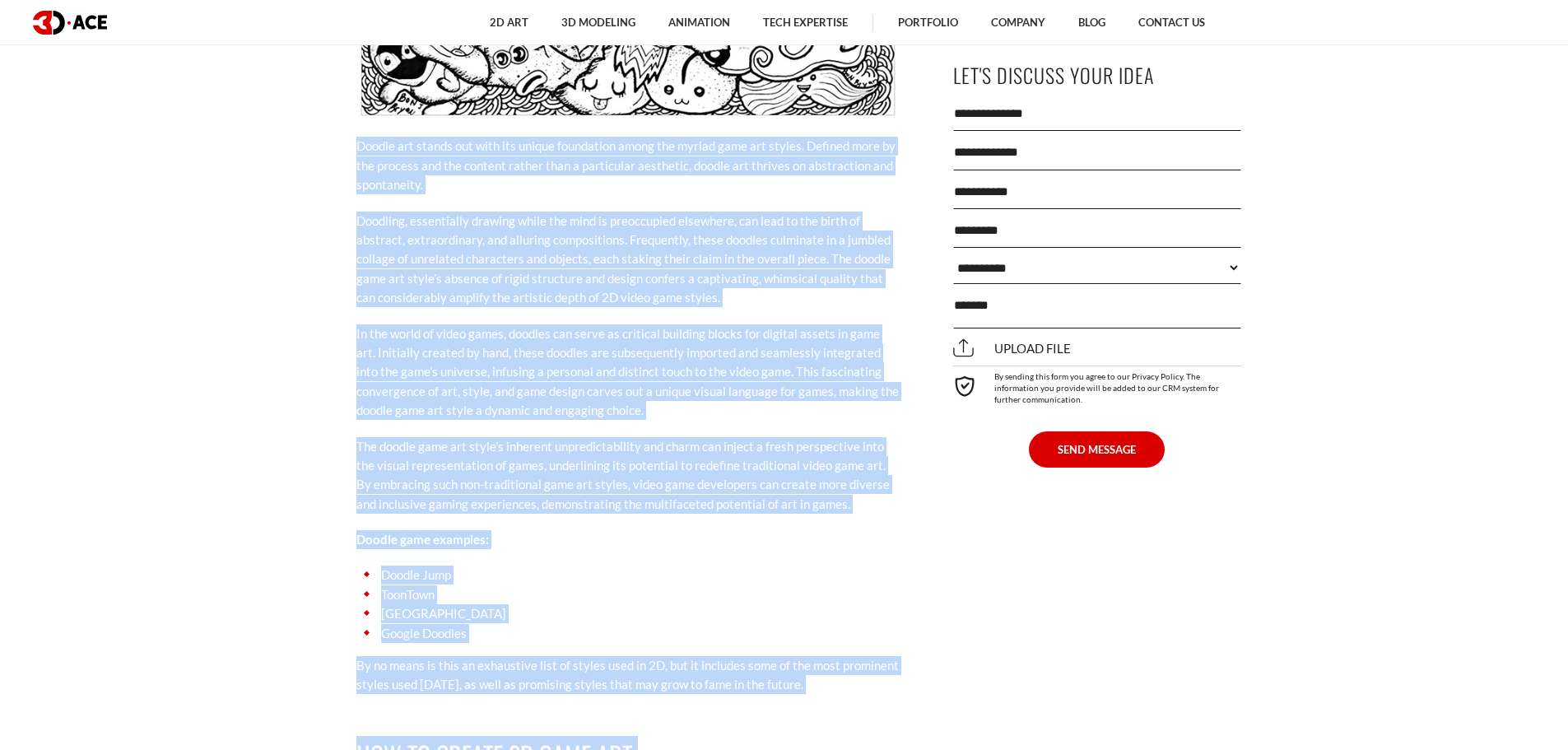
scroll to position [8819, 0]
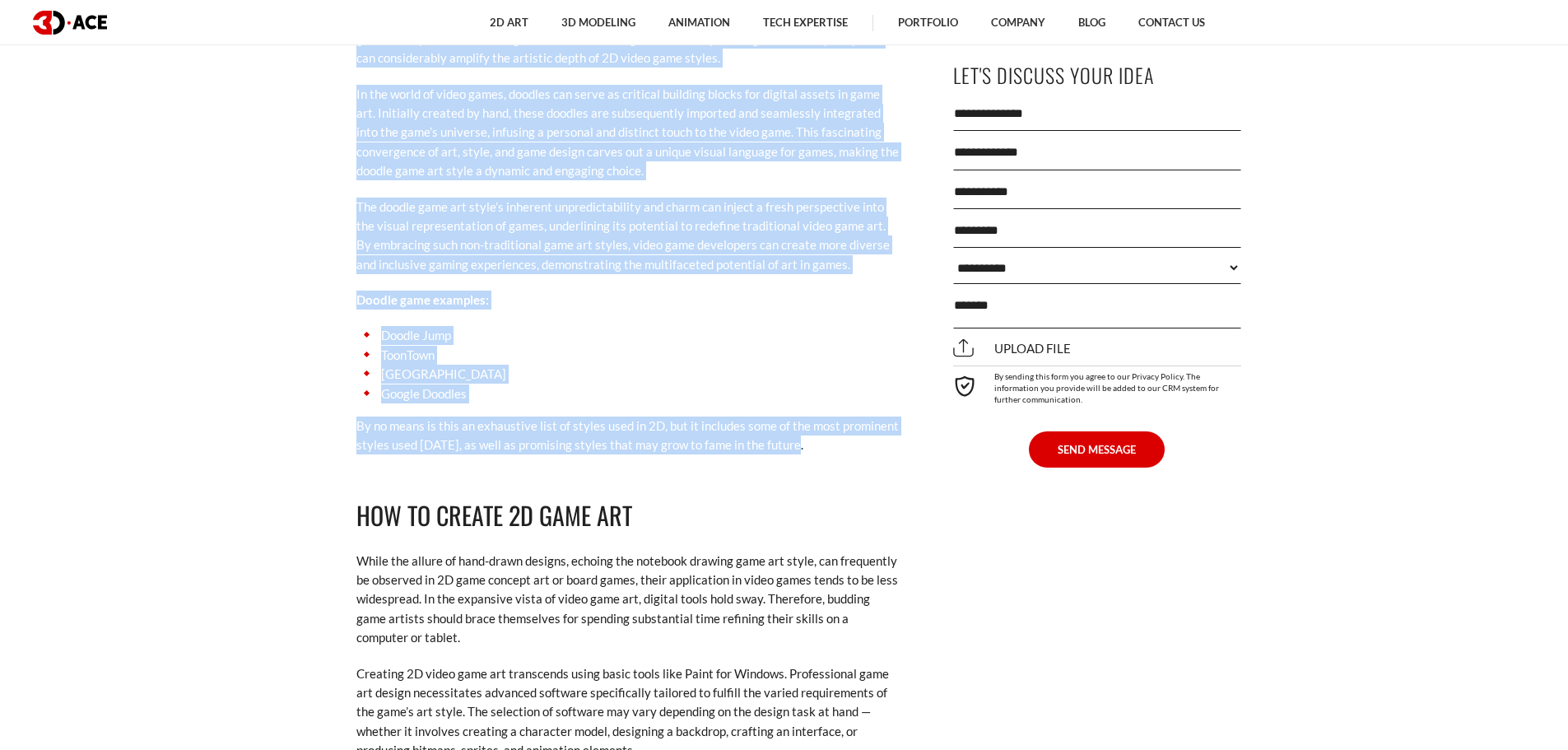
drag, startPoint x: 355, startPoint y: 308, endPoint x: 797, endPoint y: 400, distance: 451.5
copy div "Doodle art stands out with its unique foundation among the myriad game art styl…"
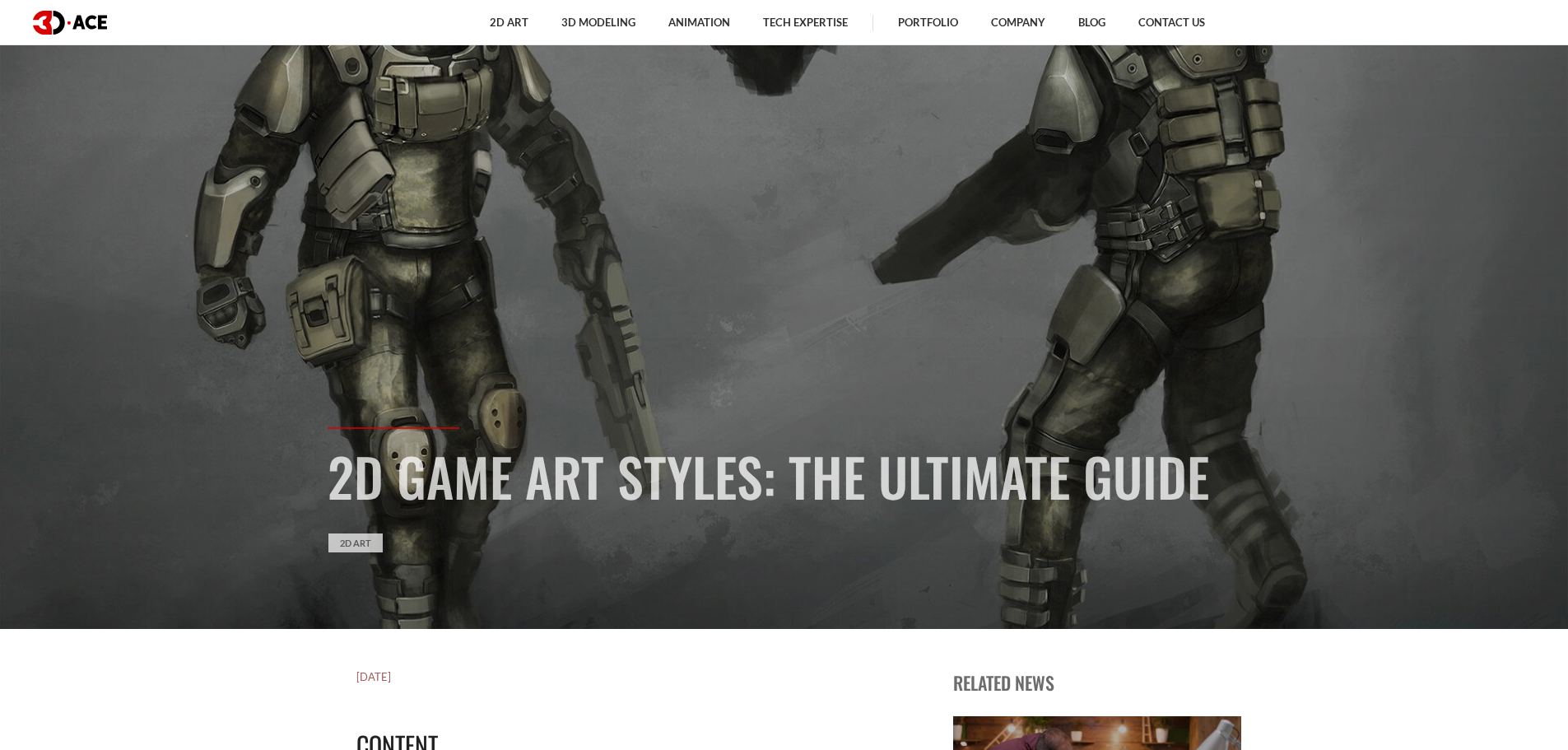
scroll to position [0, 0]
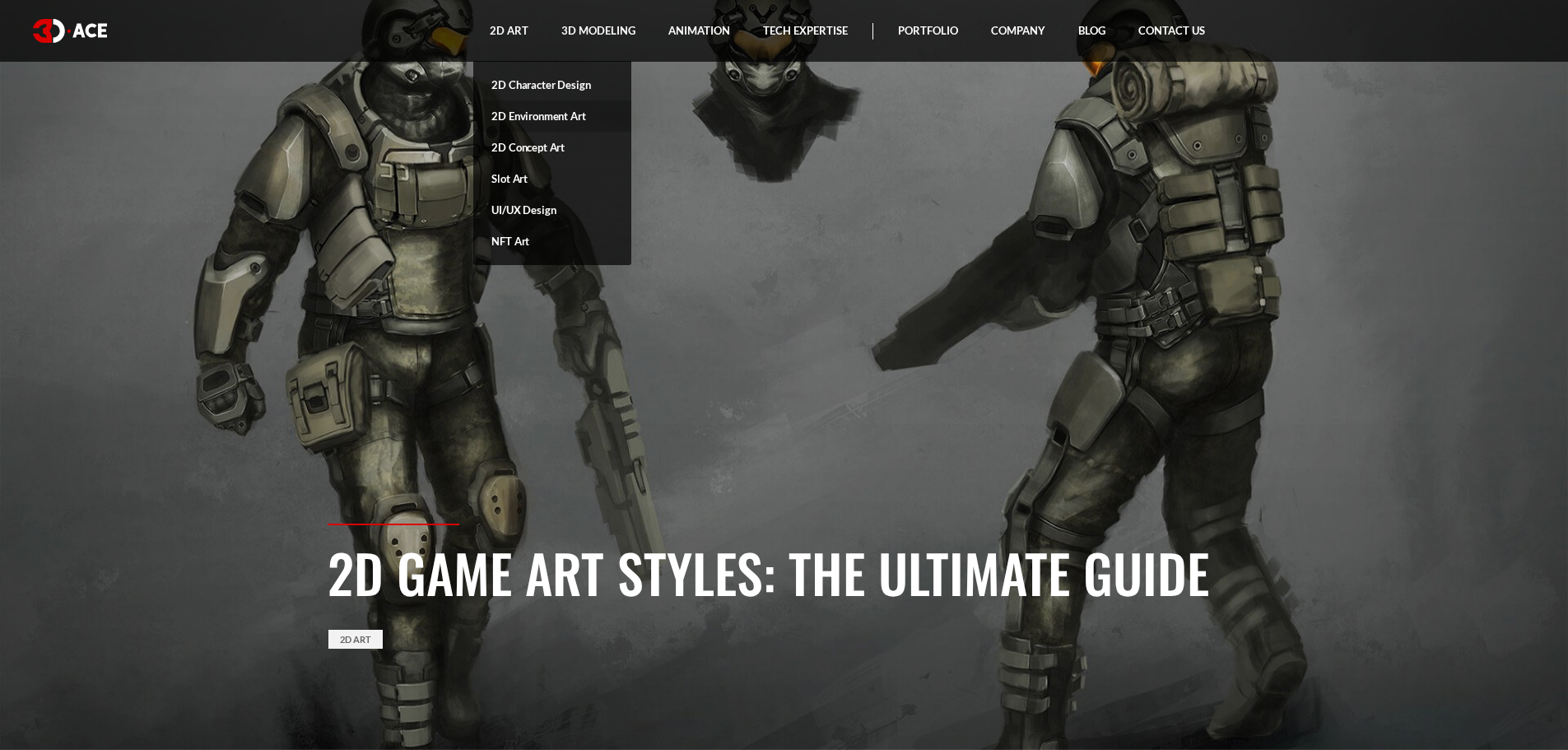
click at [538, 116] on link "2D Environment Art" at bounding box center [553, 116] width 158 height 31
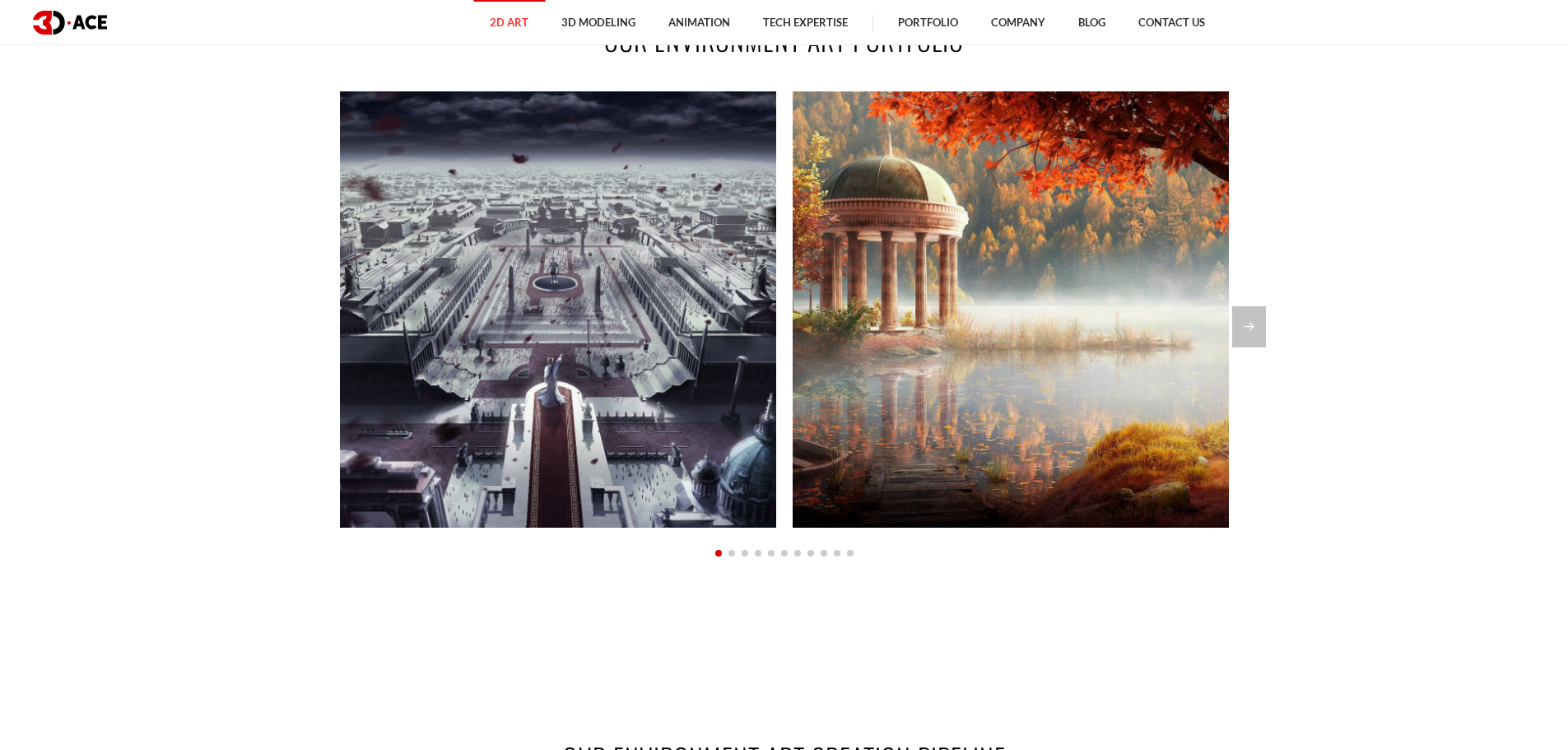
scroll to position [1399, 0]
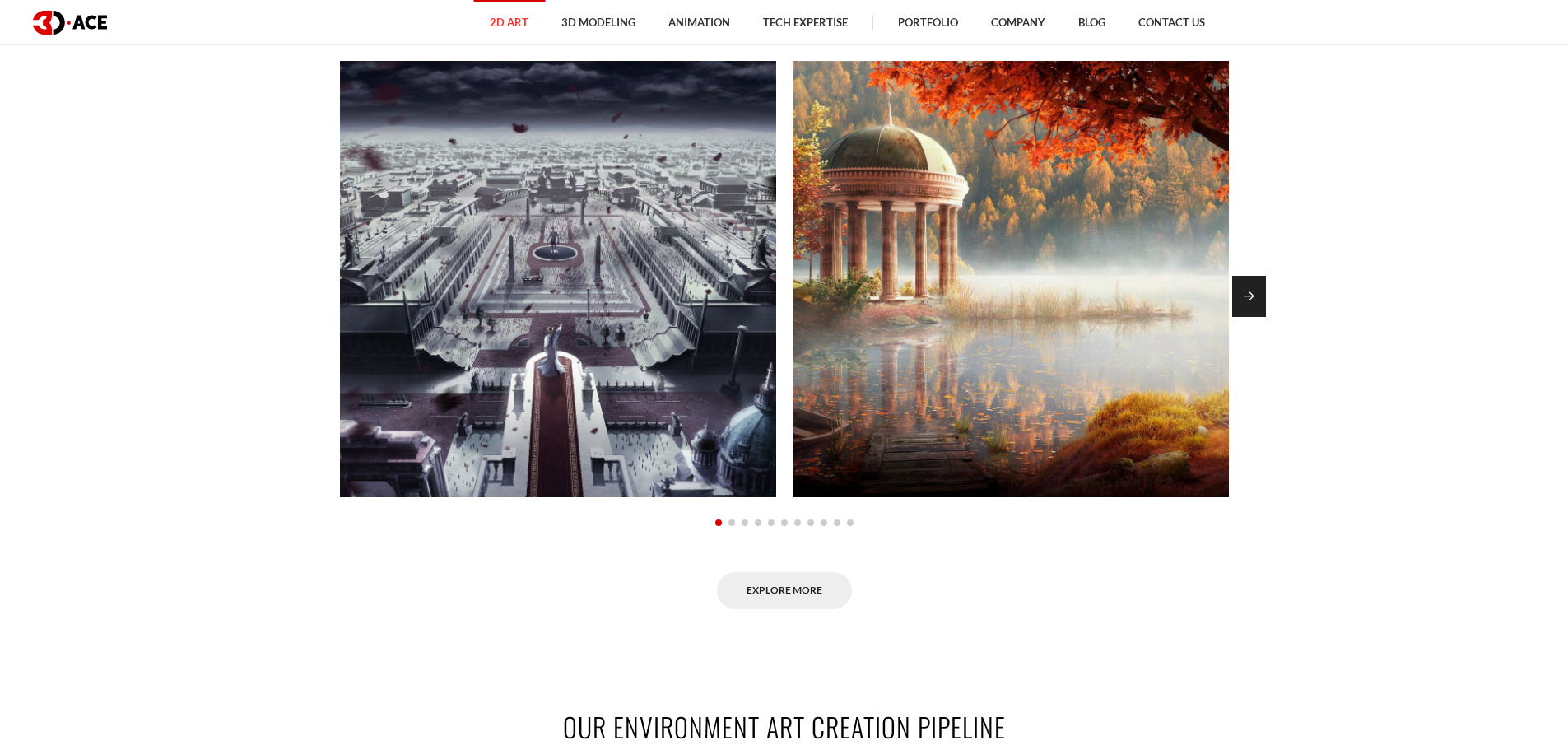
click at [1253, 285] on div "Next slide" at bounding box center [1249, 295] width 34 height 41
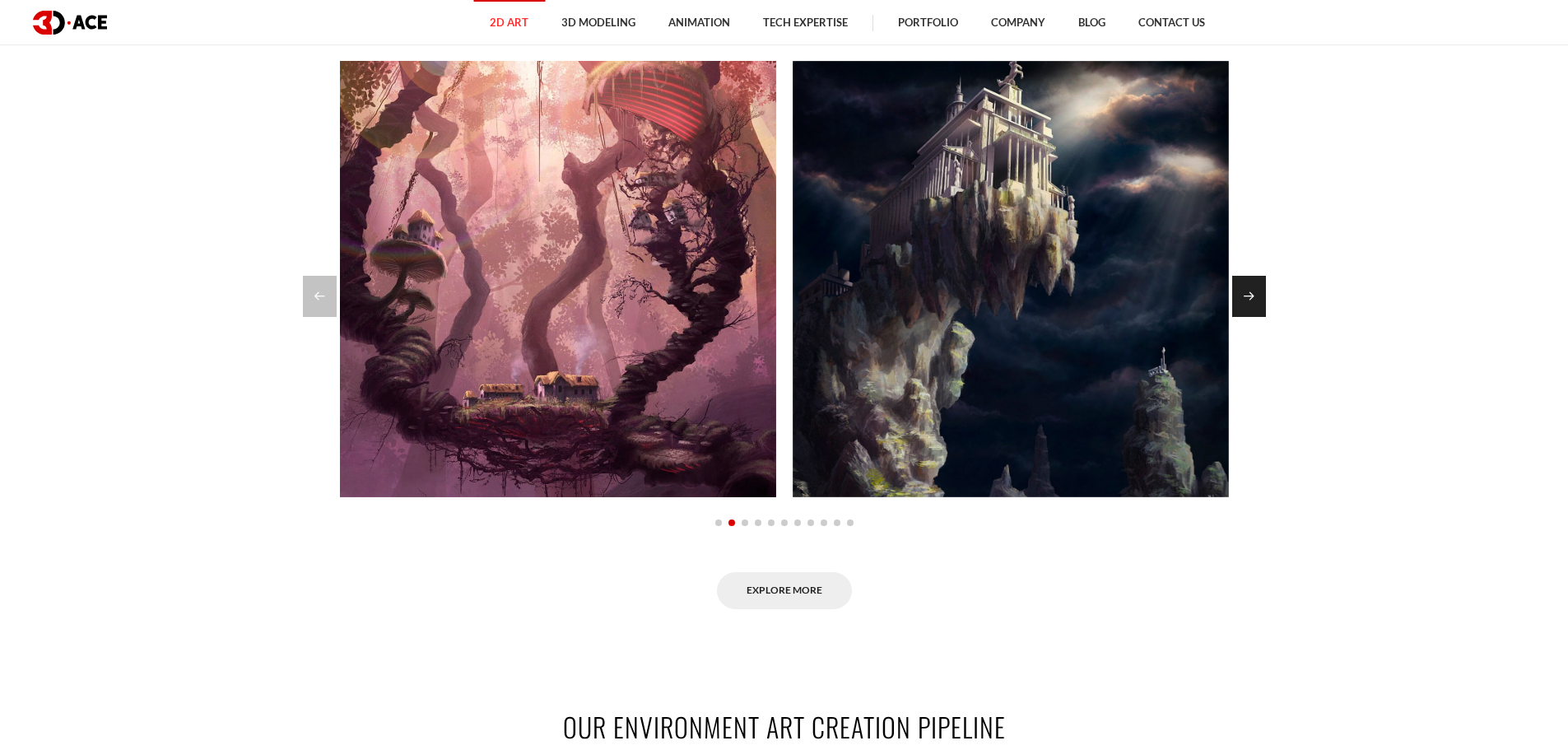
click at [1253, 285] on div "Next slide" at bounding box center [1249, 295] width 34 height 41
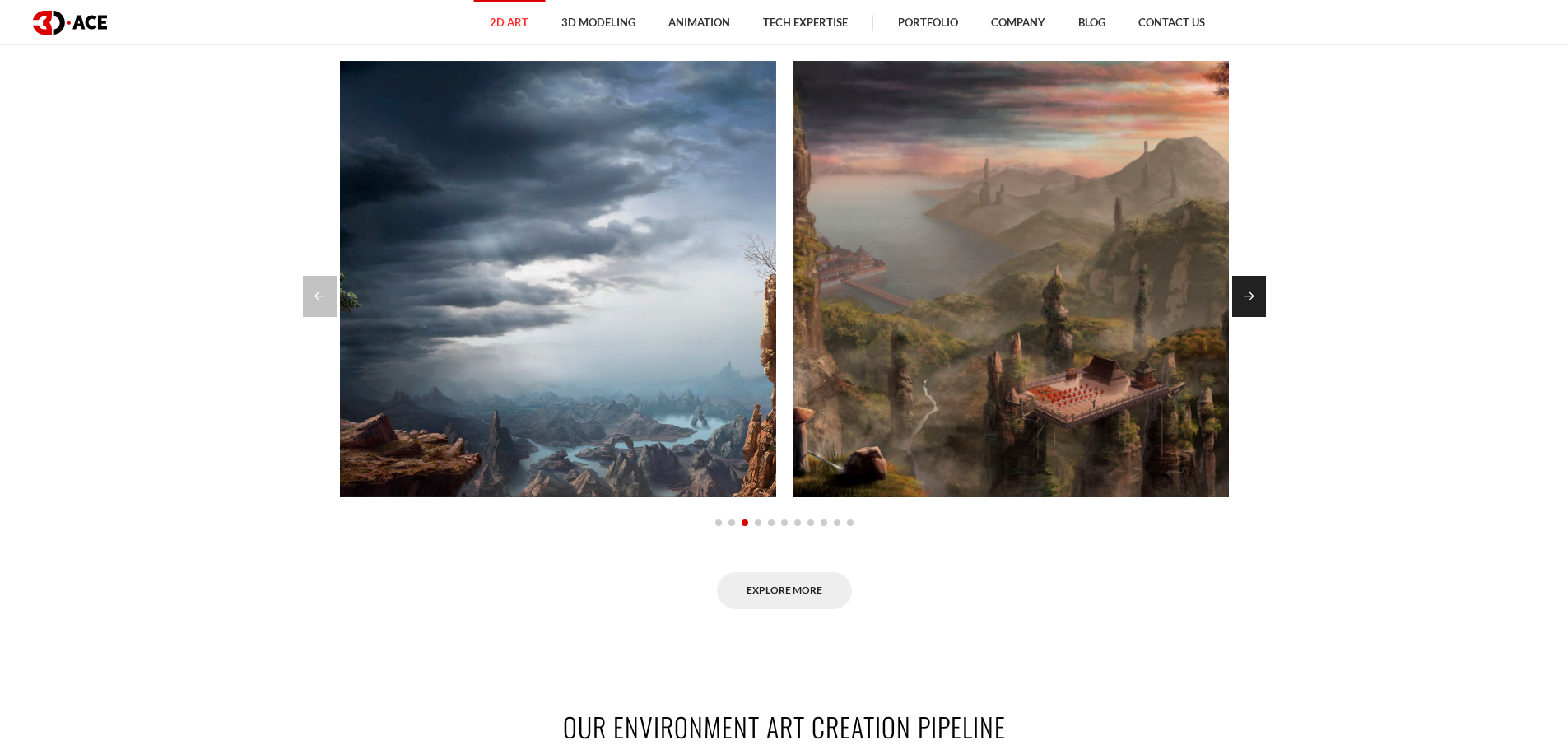
click at [1253, 285] on div "Next slide" at bounding box center [1249, 295] width 34 height 41
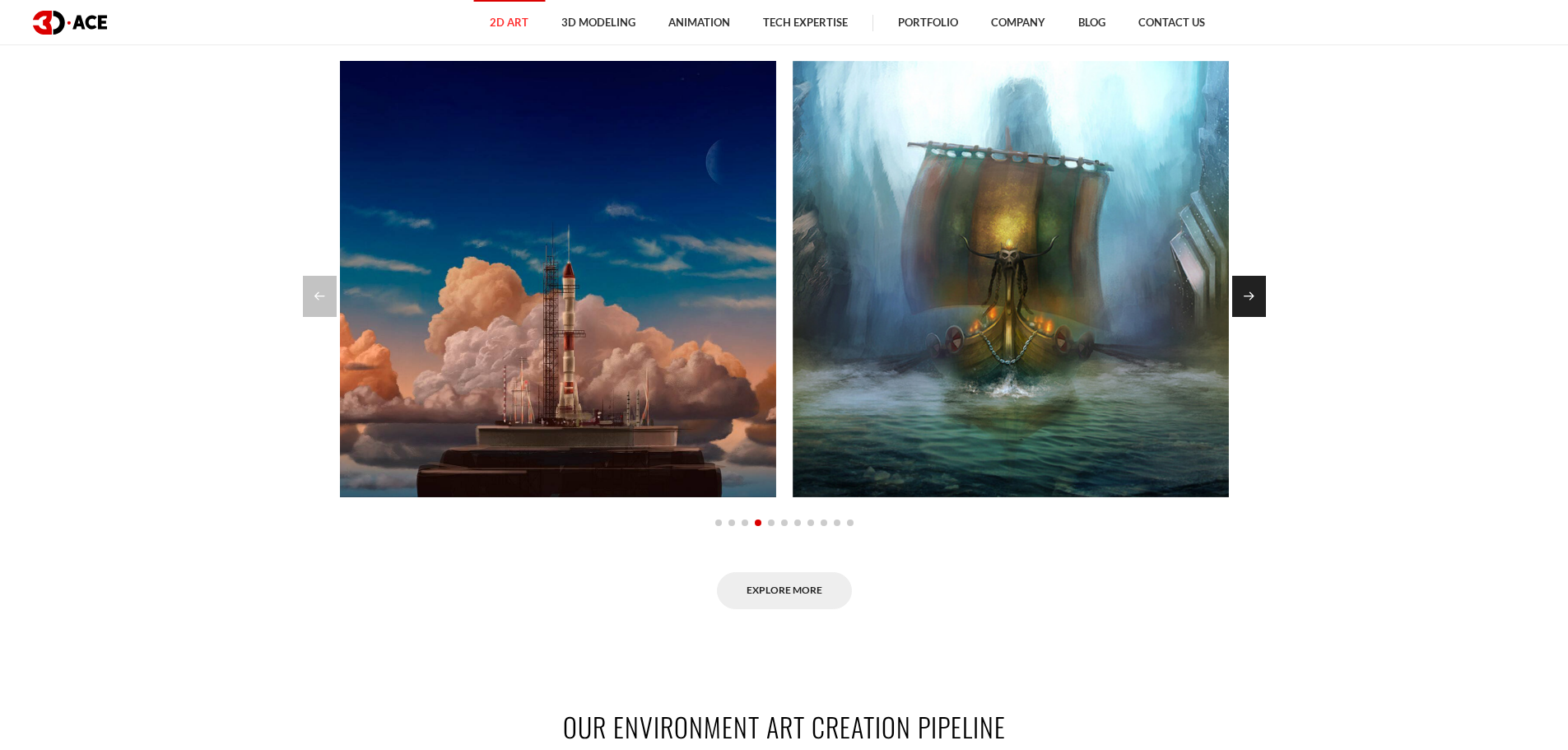
click at [1253, 285] on div "Next slide" at bounding box center [1249, 295] width 34 height 41
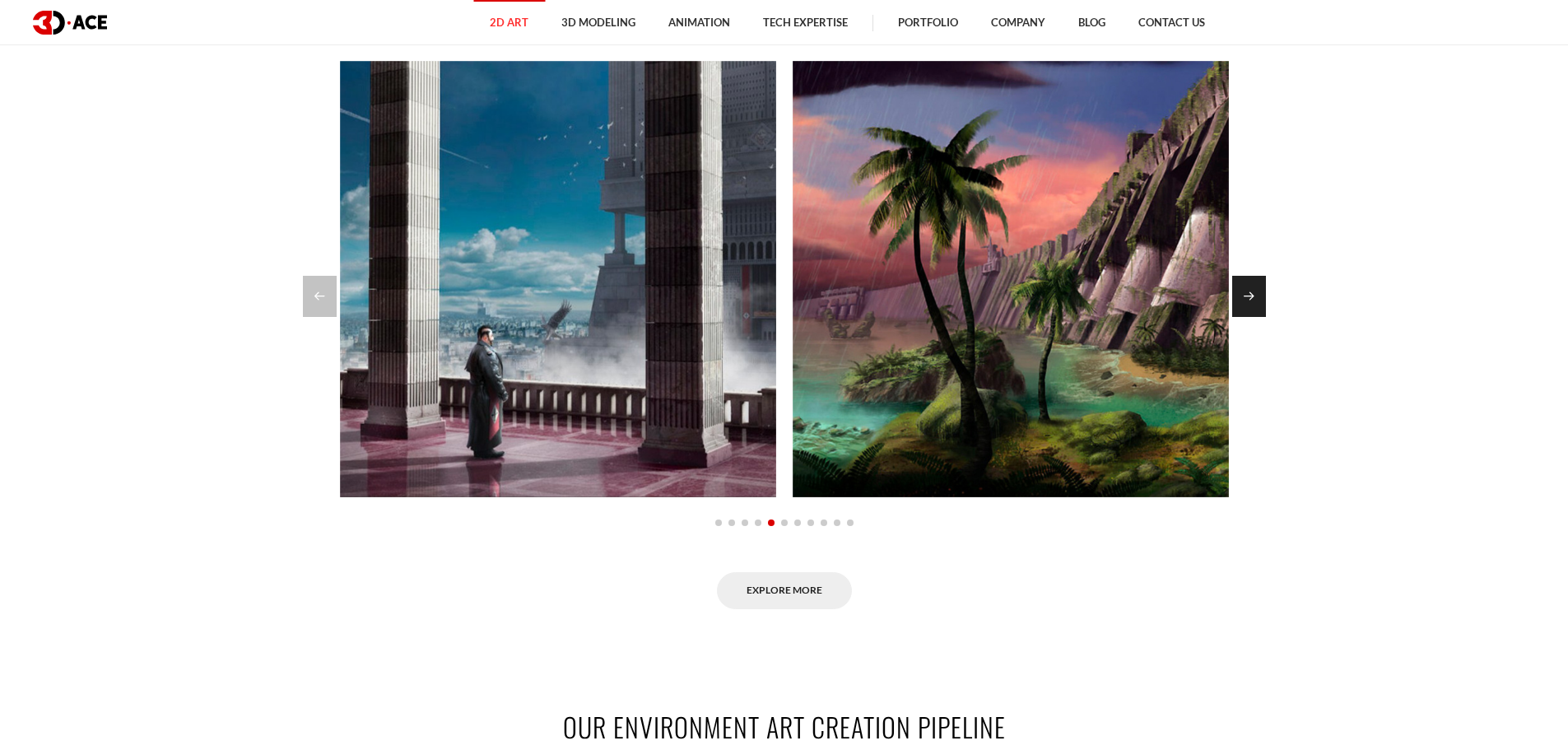
click at [1253, 285] on div "Next slide" at bounding box center [1249, 295] width 34 height 41
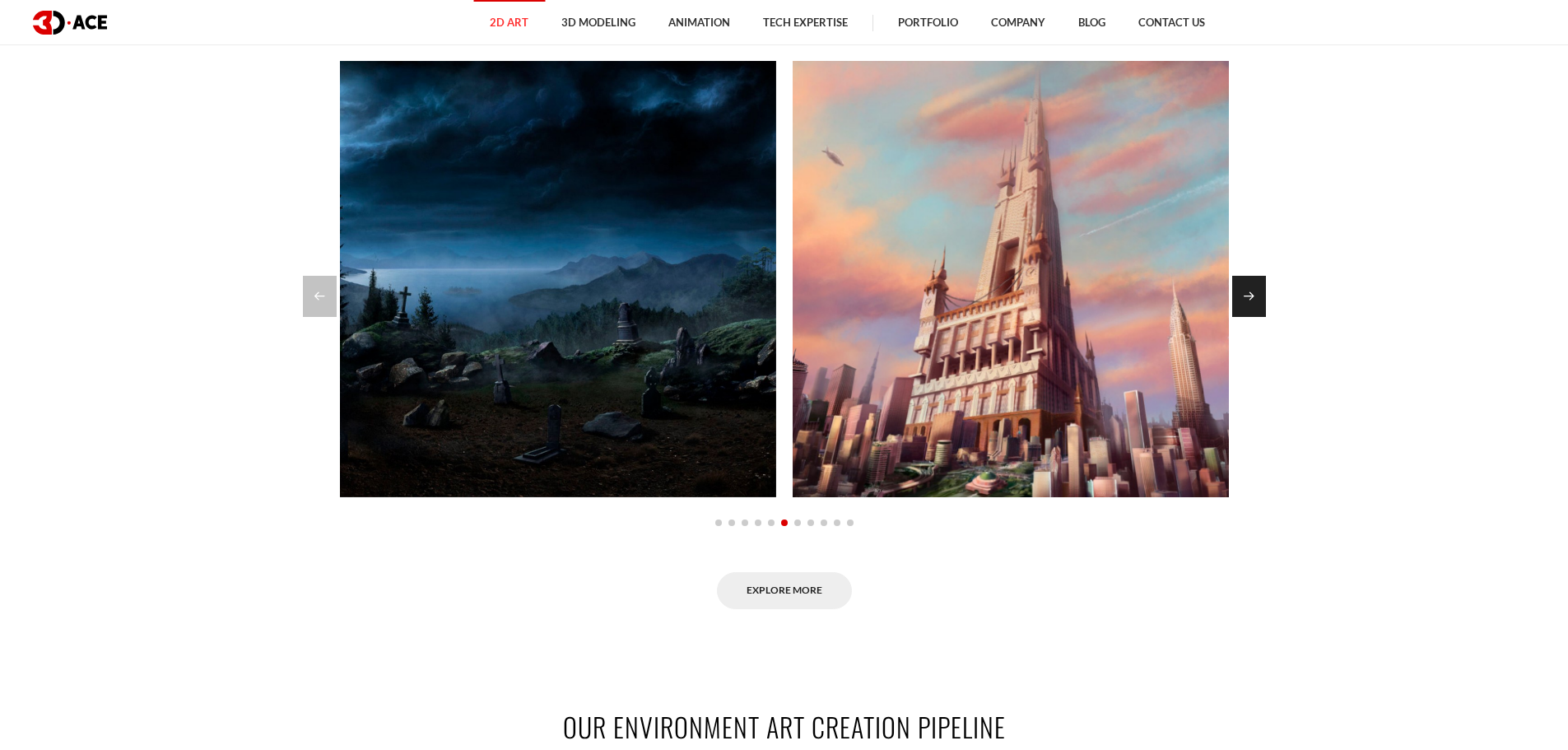
click at [1253, 285] on div "Next slide" at bounding box center [1249, 295] width 34 height 41
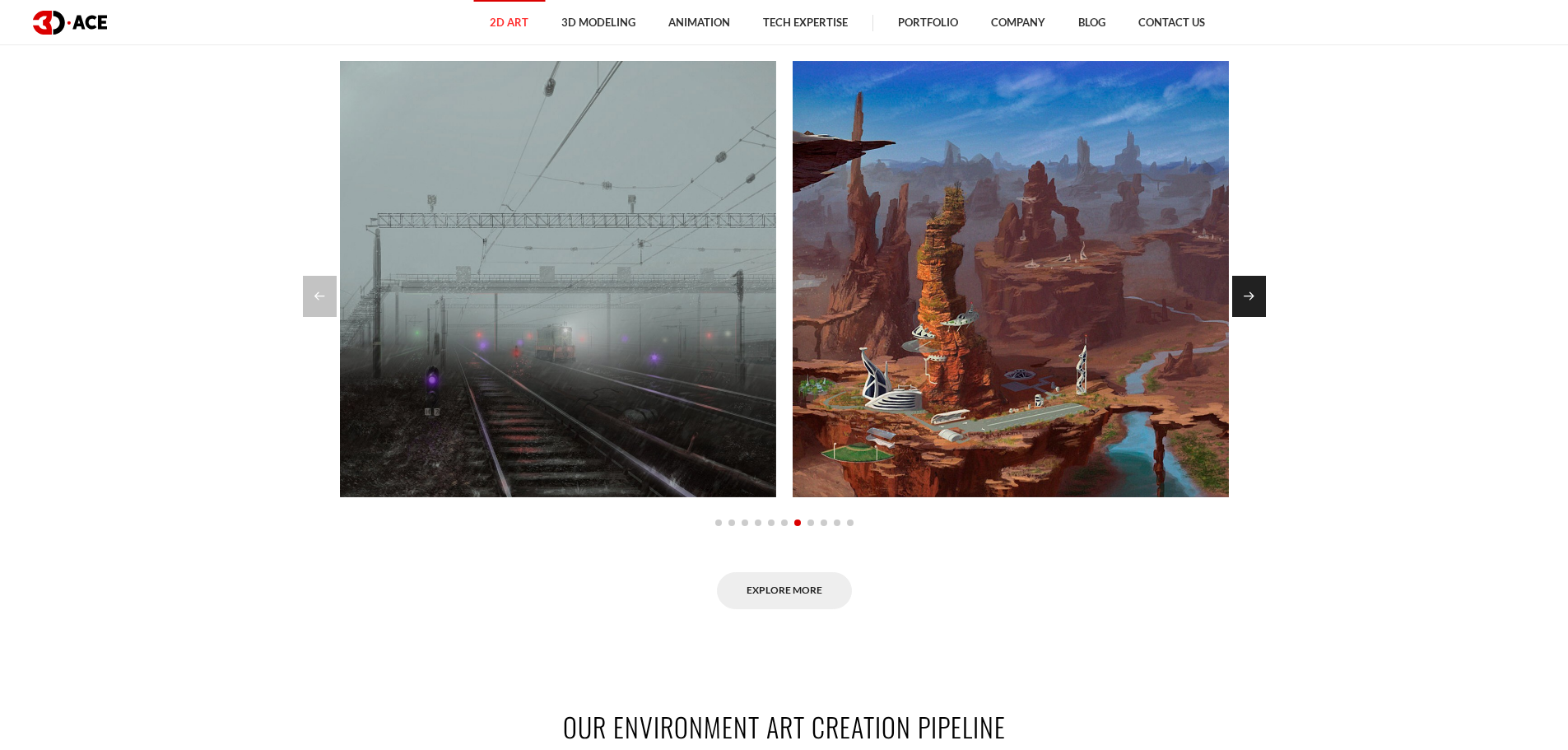
click at [1246, 295] on div "Next slide" at bounding box center [1249, 295] width 34 height 41
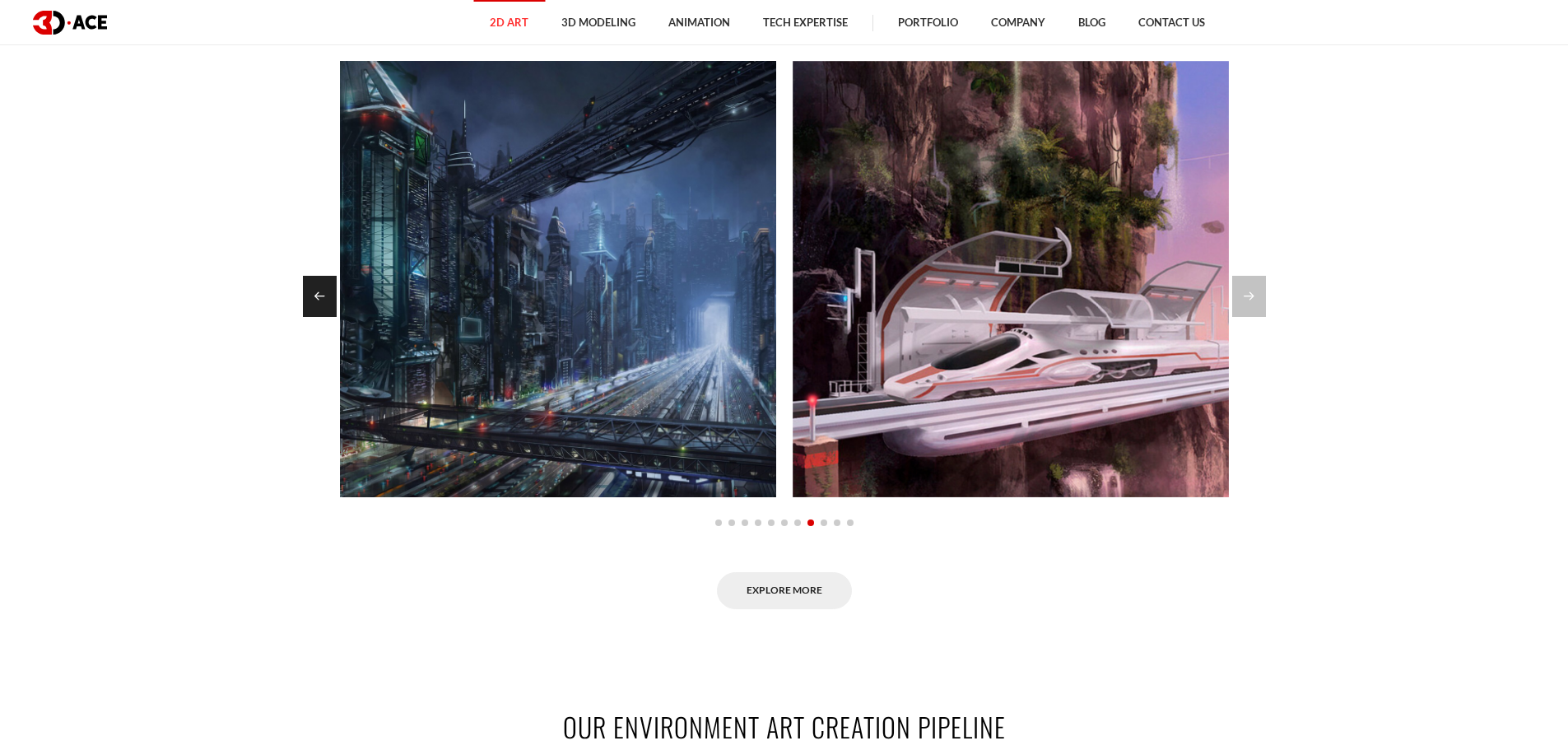
click at [307, 289] on div "Previous slide" at bounding box center [320, 295] width 34 height 41
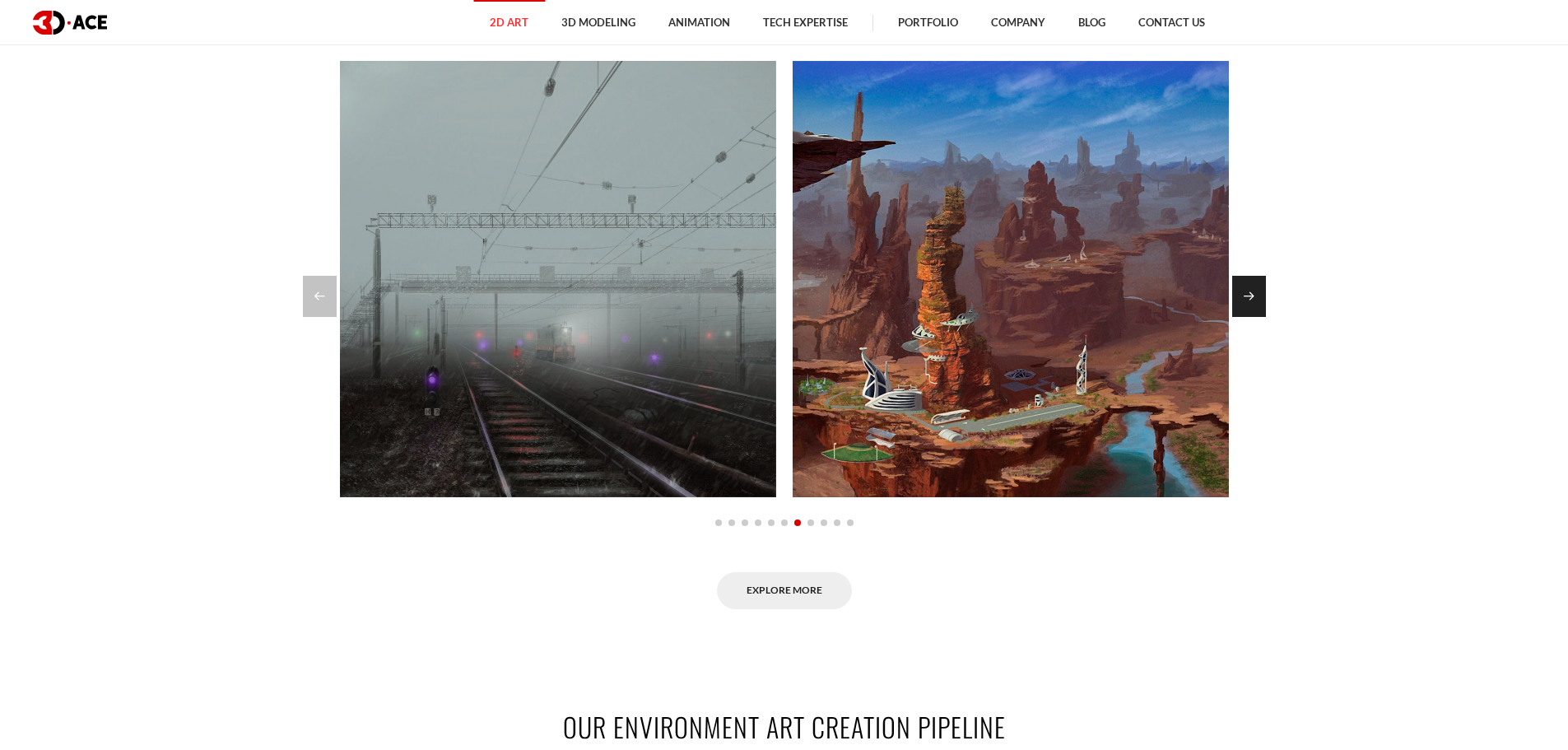
click at [1256, 285] on div "Next slide" at bounding box center [1249, 295] width 34 height 41
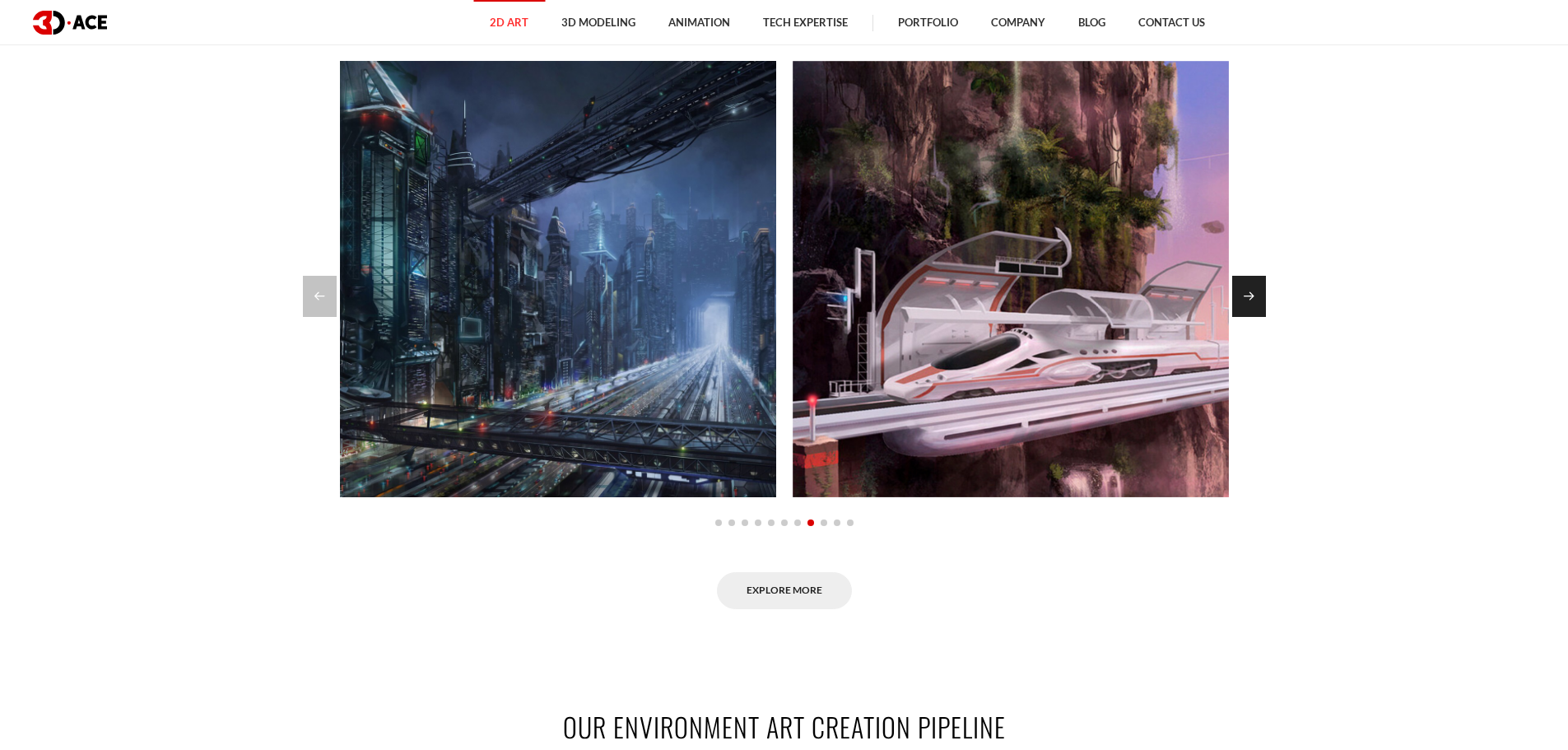
click at [1256, 285] on div "Next slide" at bounding box center [1249, 295] width 34 height 41
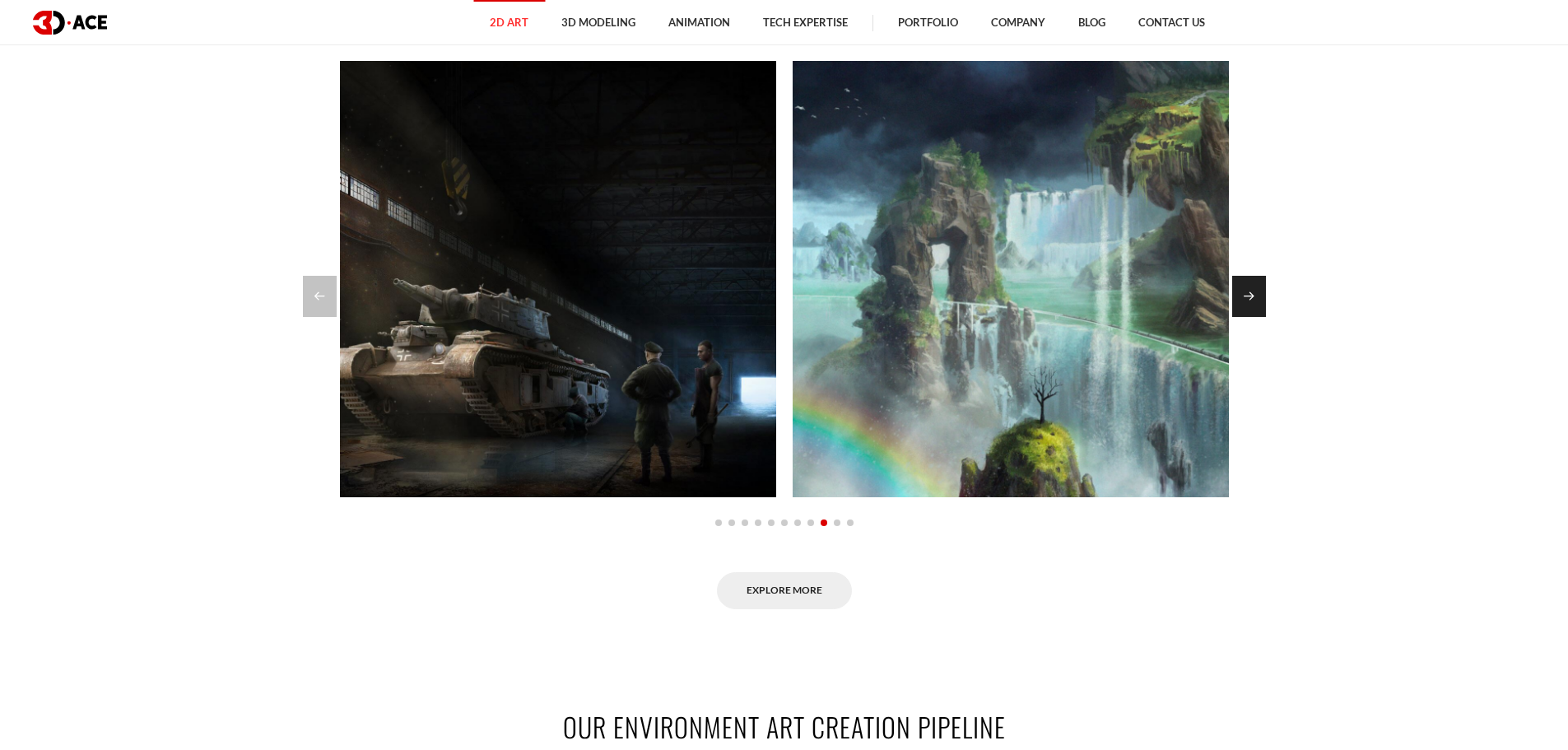
click at [1242, 297] on div "Next slide" at bounding box center [1249, 295] width 34 height 41
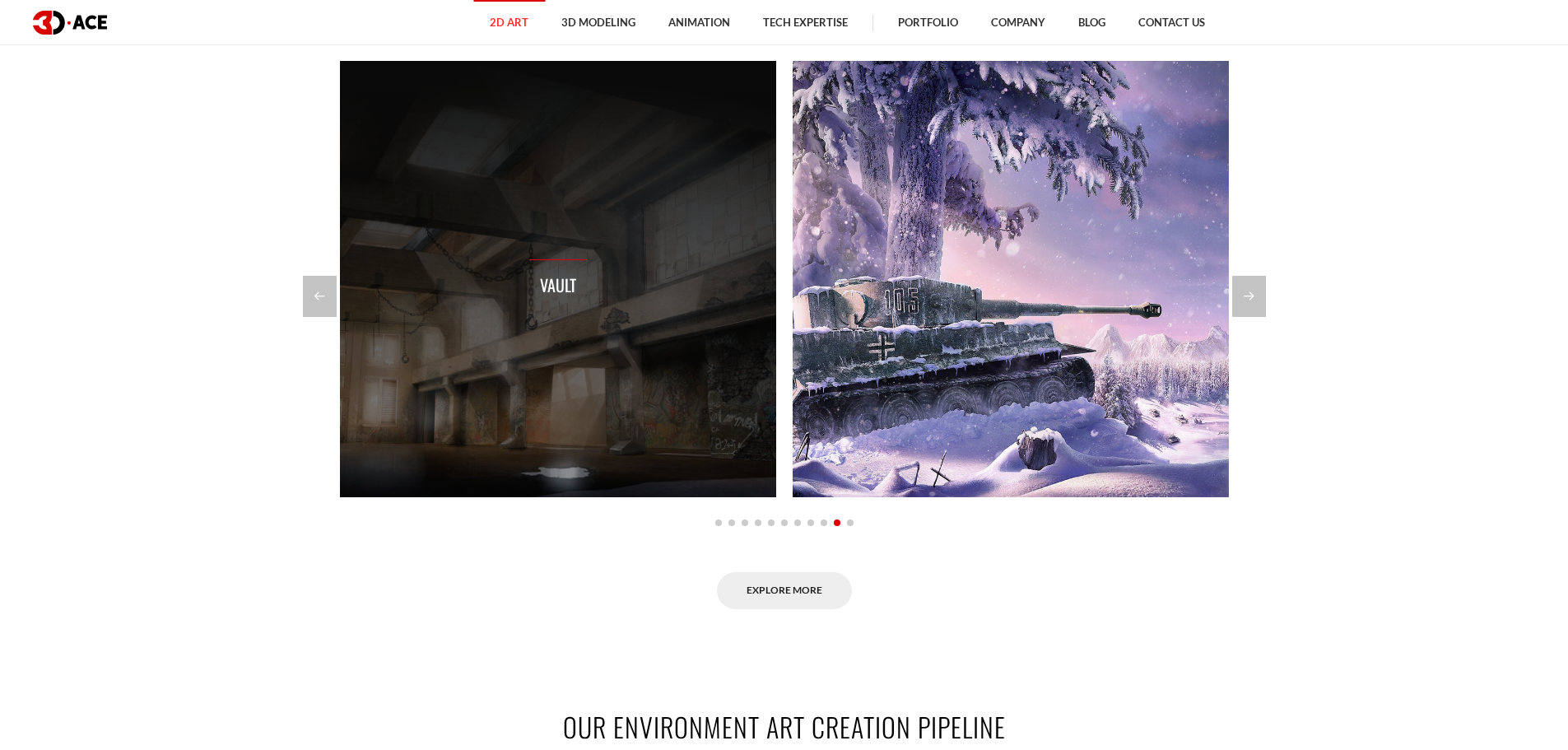
click at [582, 320] on div "Vault" at bounding box center [558, 278] width 436 height 436
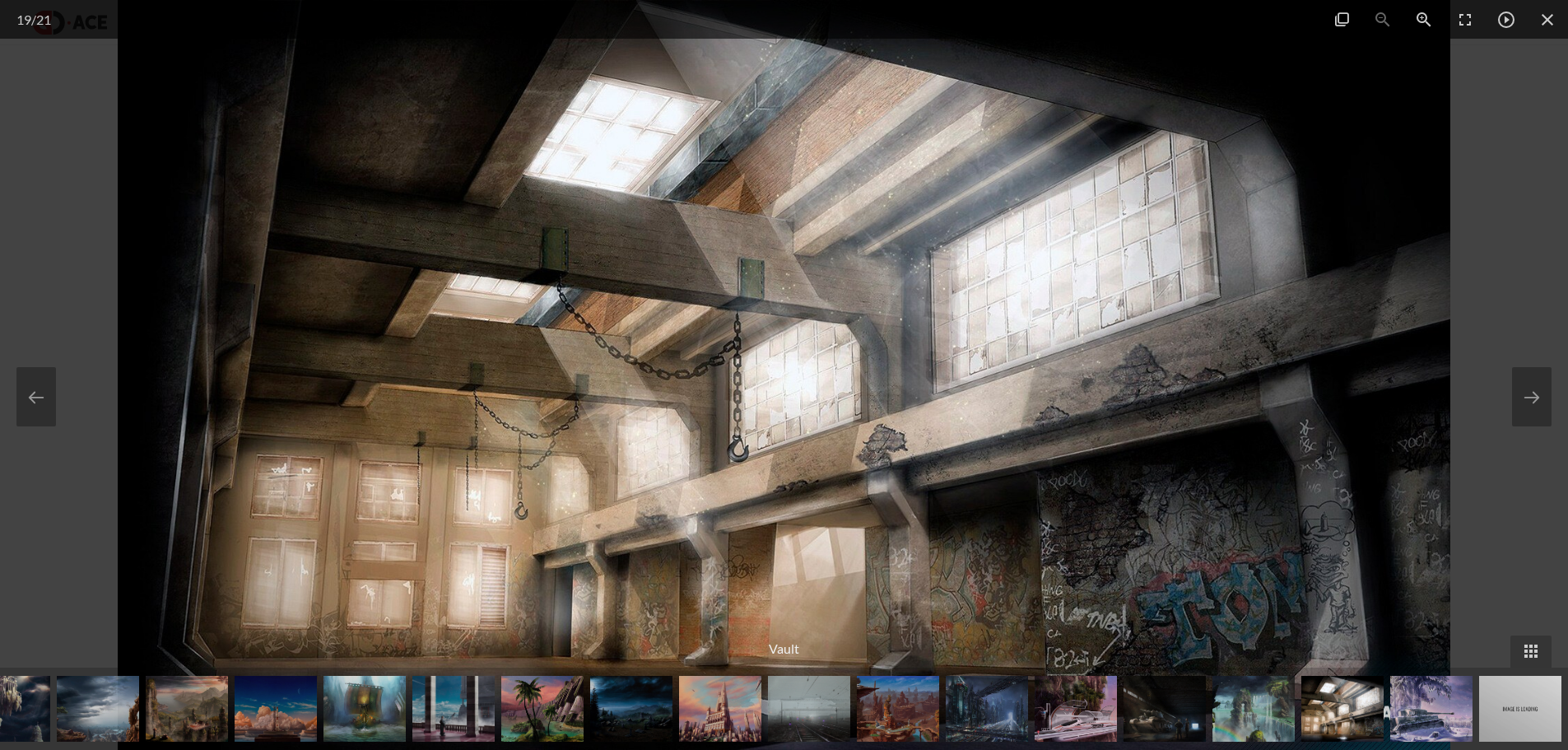
click at [895, 719] on img at bounding box center [898, 709] width 83 height 66
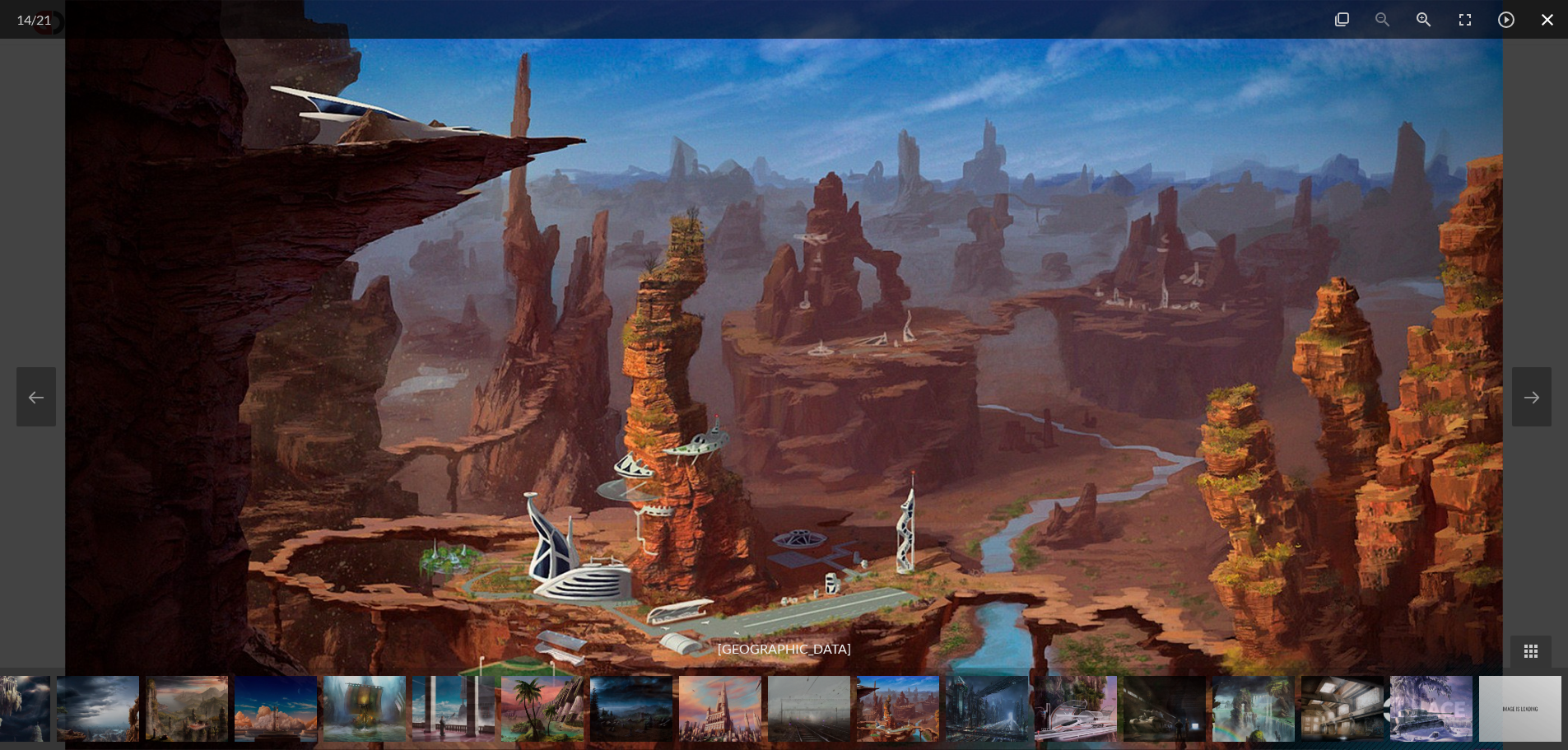
click at [1541, 20] on span at bounding box center [1547, 19] width 41 height 39
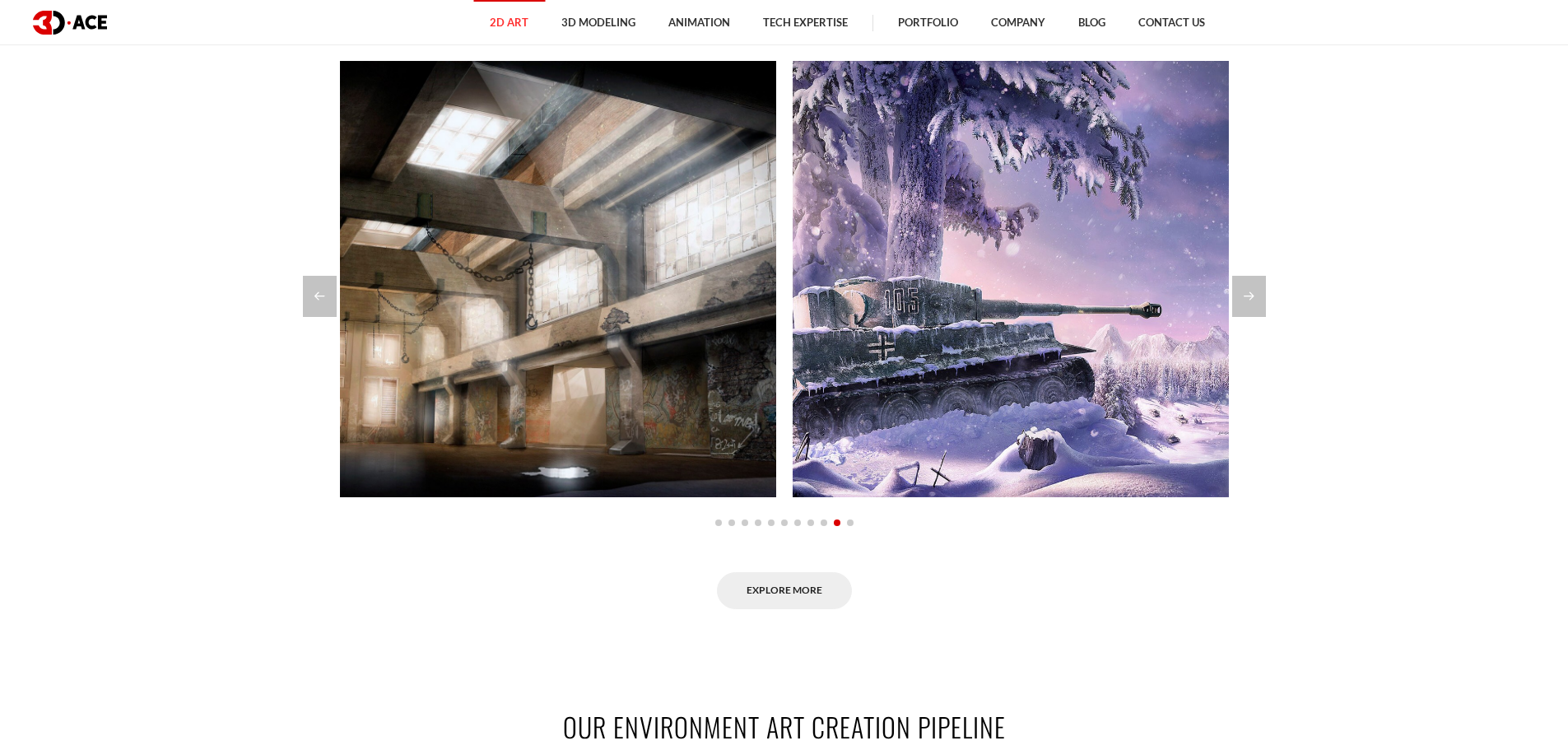
click at [1246, 299] on div "Next slide" at bounding box center [1249, 295] width 34 height 41
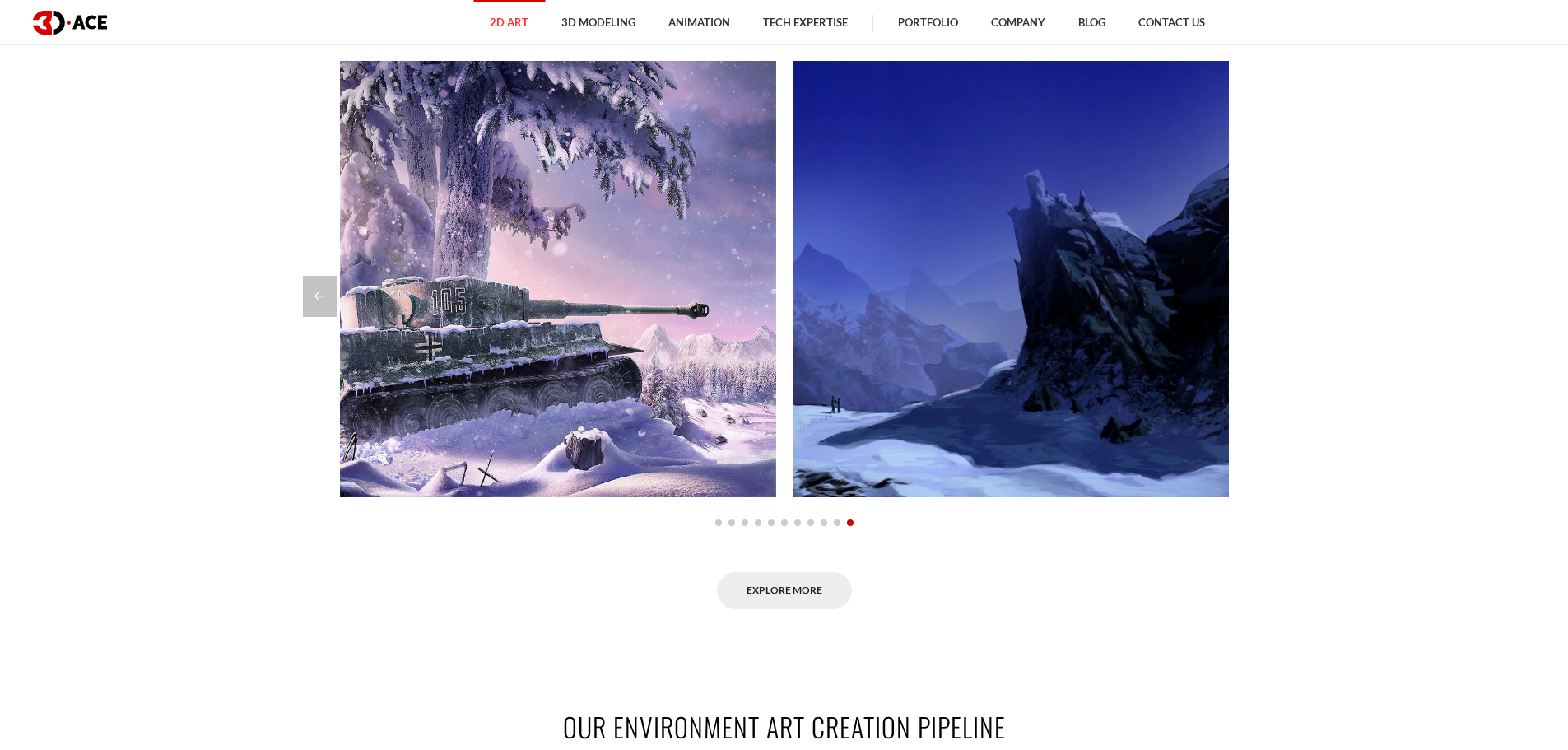
click at [1241, 283] on div at bounding box center [785, 295] width 964 height 41
click at [305, 298] on div "Previous slide" at bounding box center [320, 295] width 34 height 41
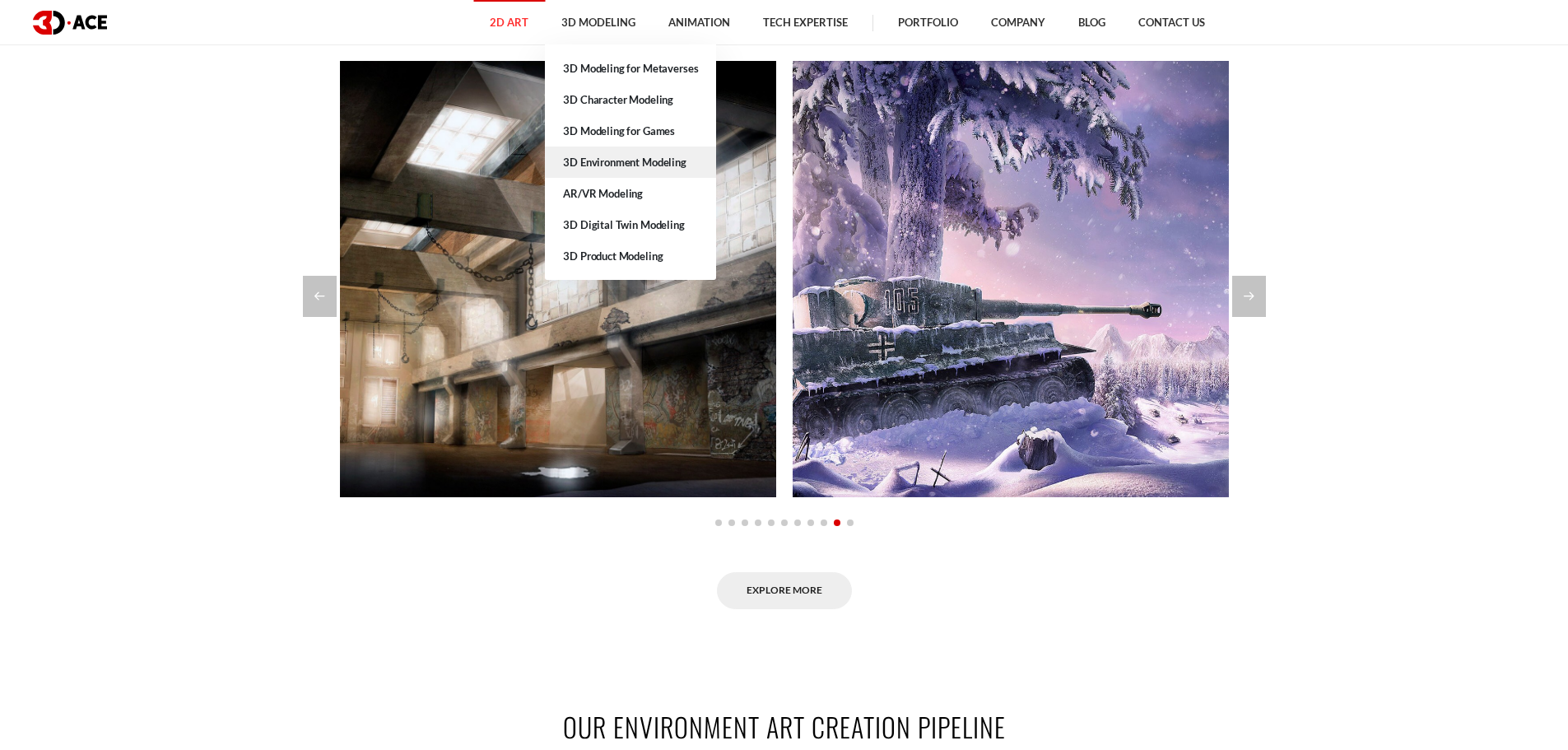
click at [619, 160] on link "3D Environment Modeling" at bounding box center [630, 162] width 172 height 31
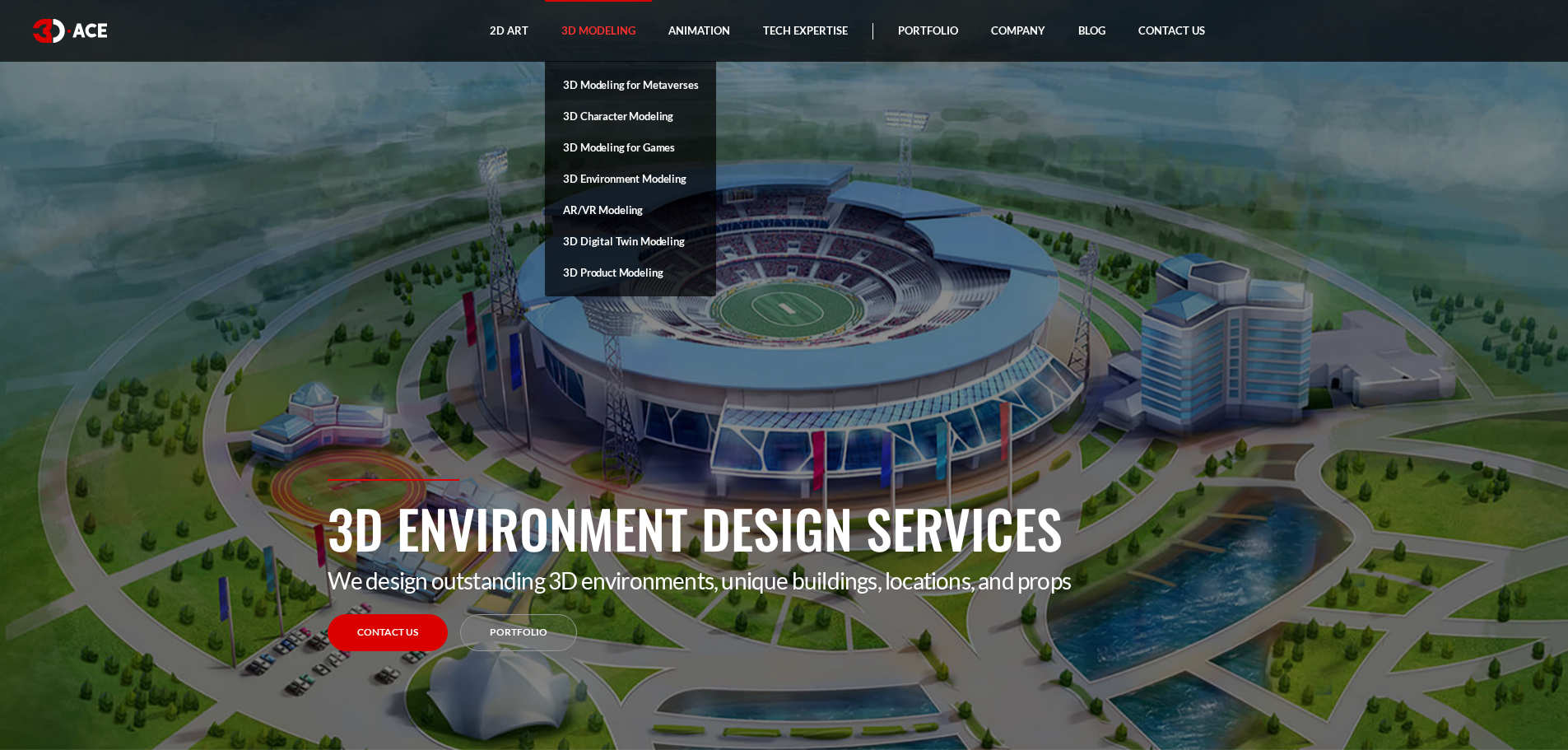
click at [612, 78] on link "3D Modeling for Metaverses" at bounding box center [630, 84] width 172 height 31
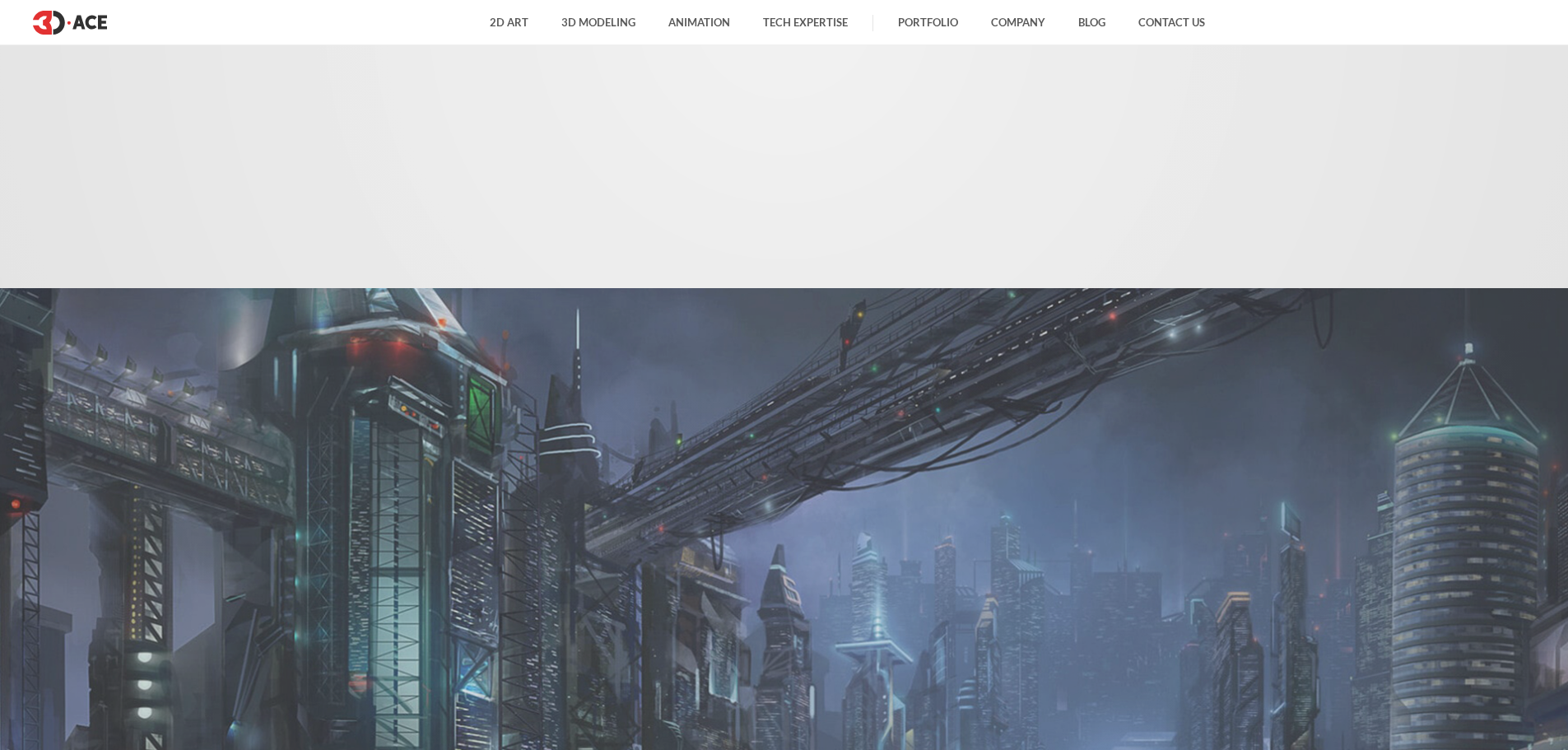
scroll to position [1399, 0]
